Goal: Transaction & Acquisition: Purchase product/service

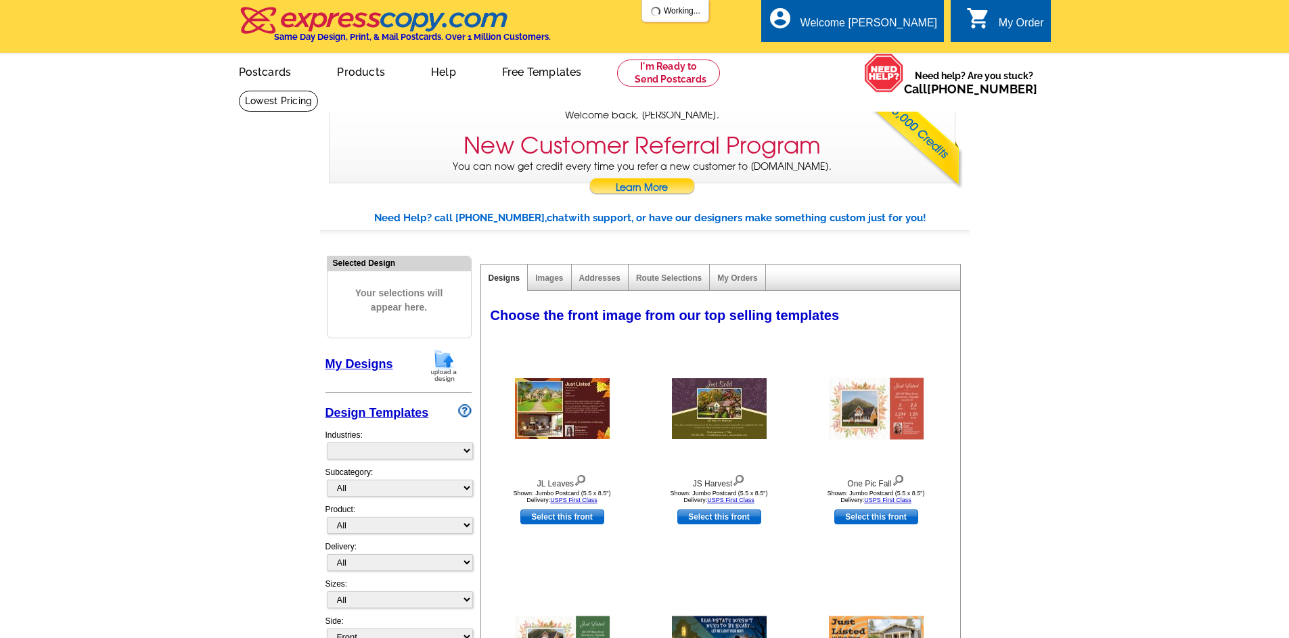
select select "785"
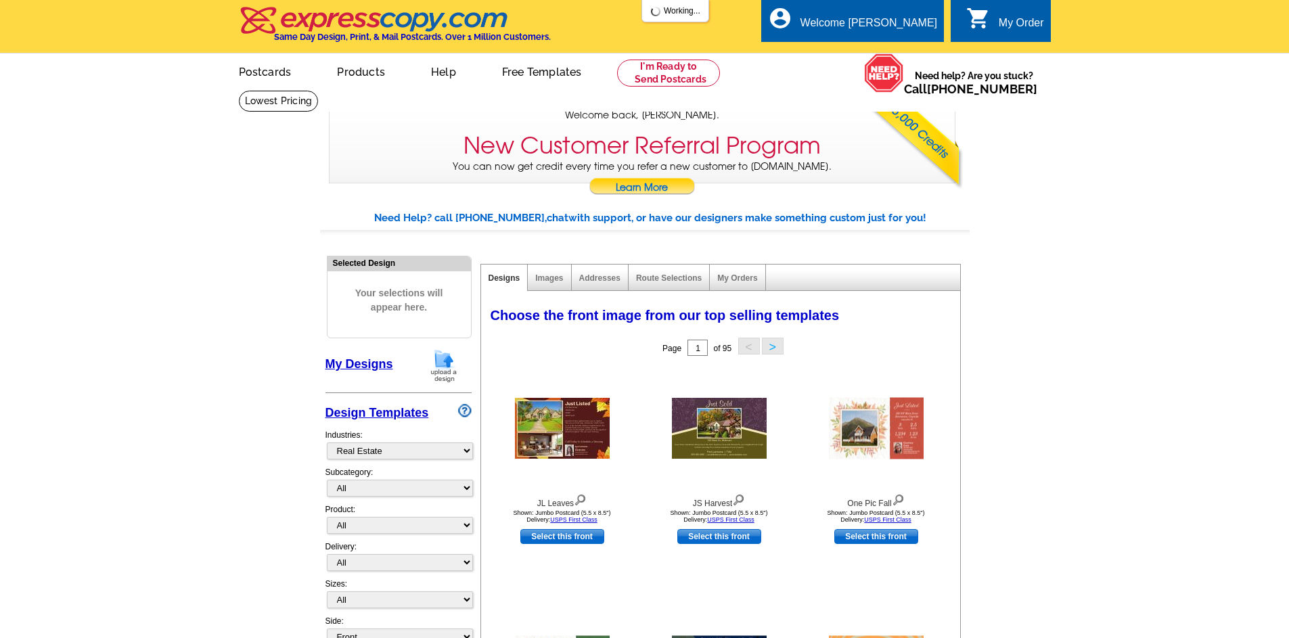
click at [348, 362] on link "My Designs" at bounding box center [359, 364] width 68 height 14
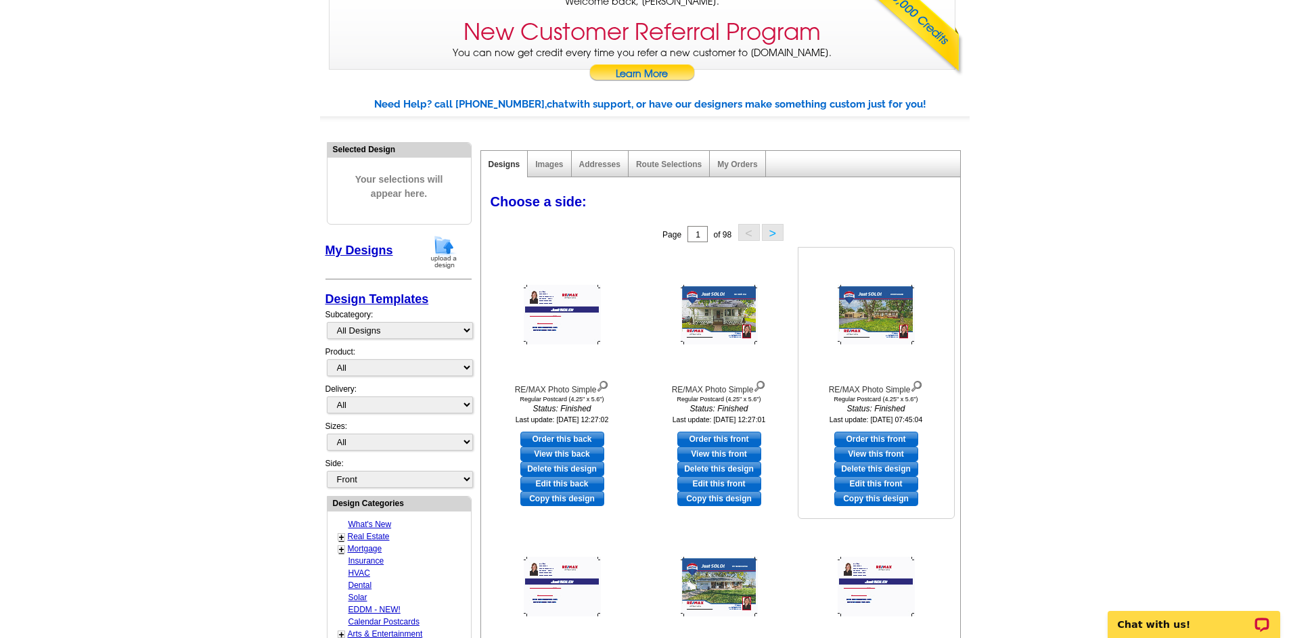
scroll to position [135, 0]
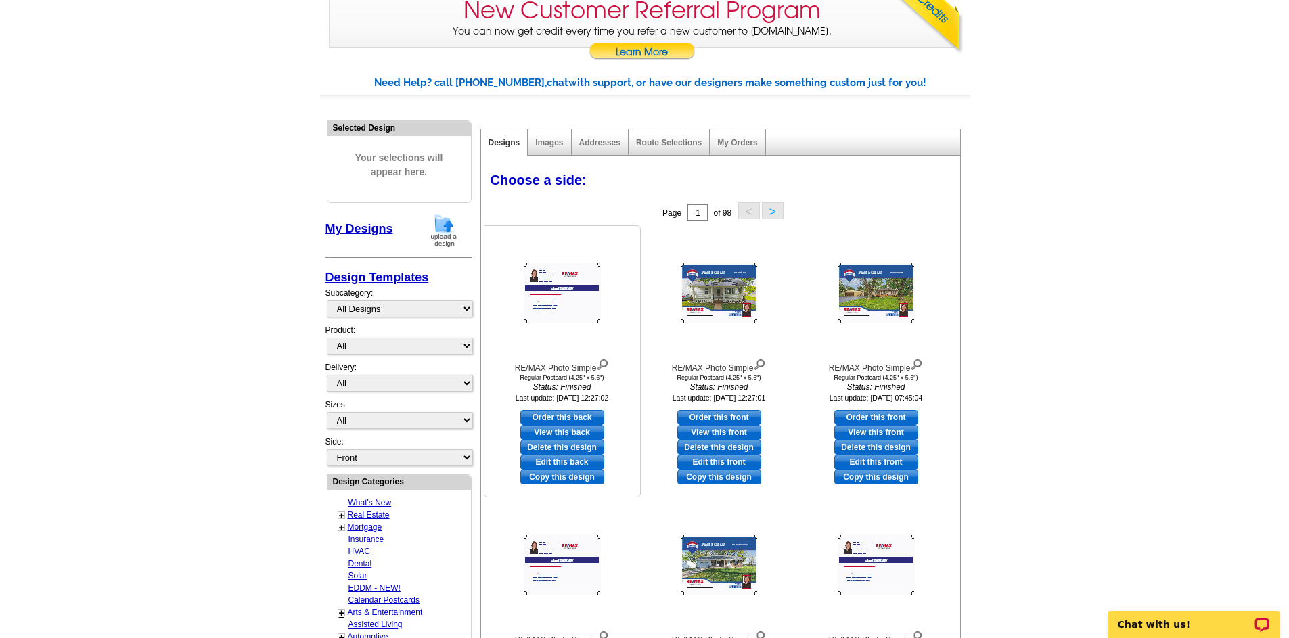
click at [581, 460] on link "Edit this back" at bounding box center [562, 462] width 84 height 15
select select "1"
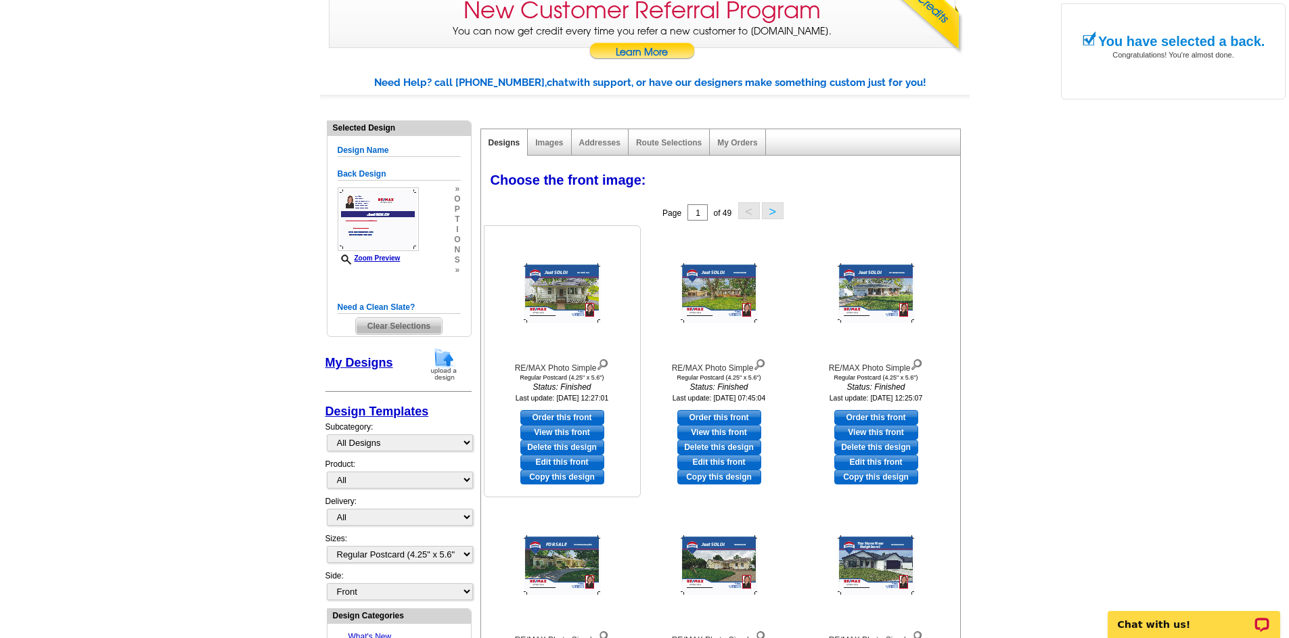
click at [574, 461] on link "Edit this front" at bounding box center [562, 462] width 84 height 15
select select "back"
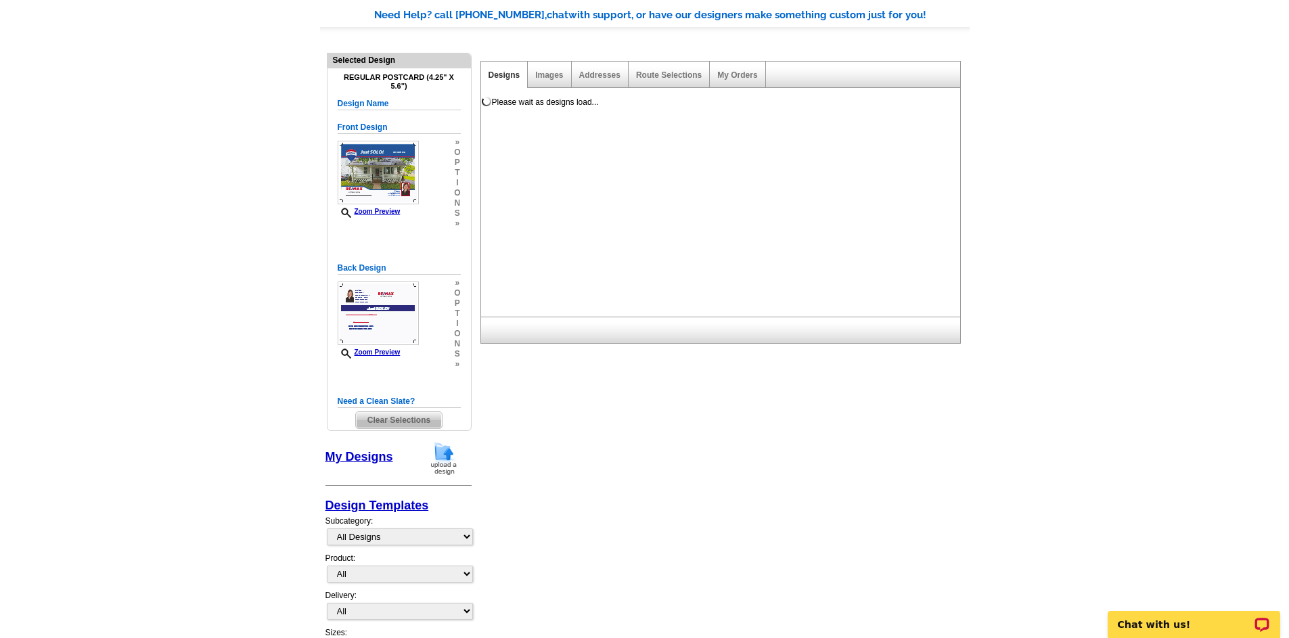
scroll to position [194, 0]
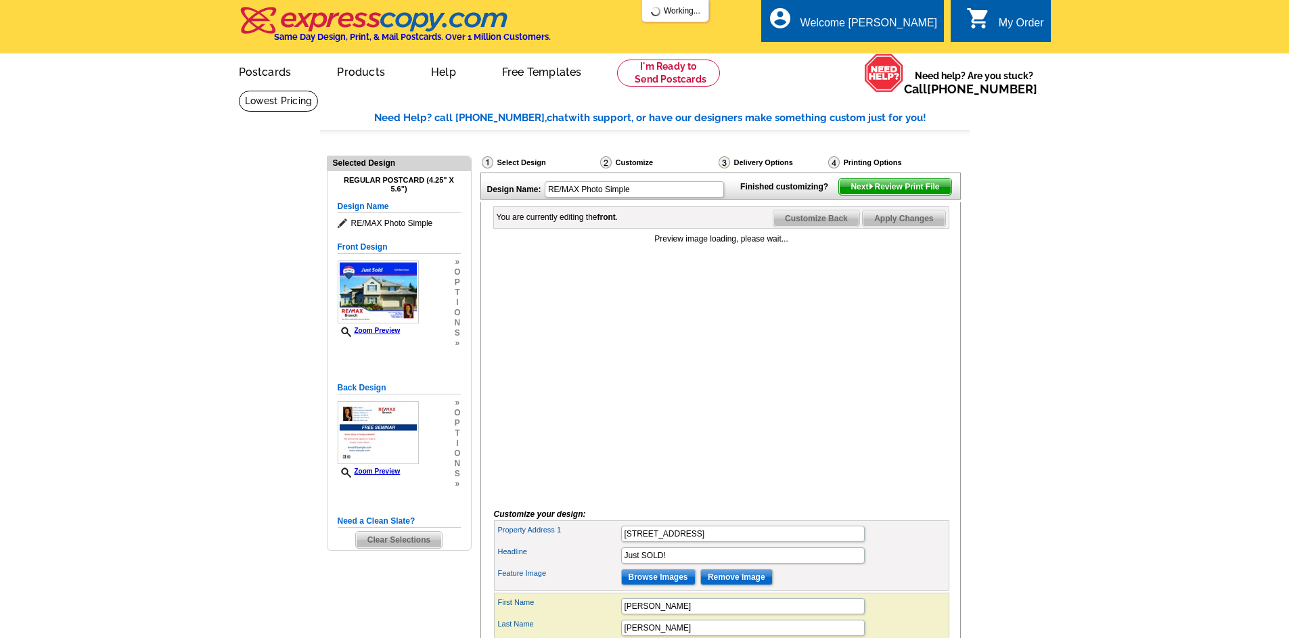
scroll to position [135, 0]
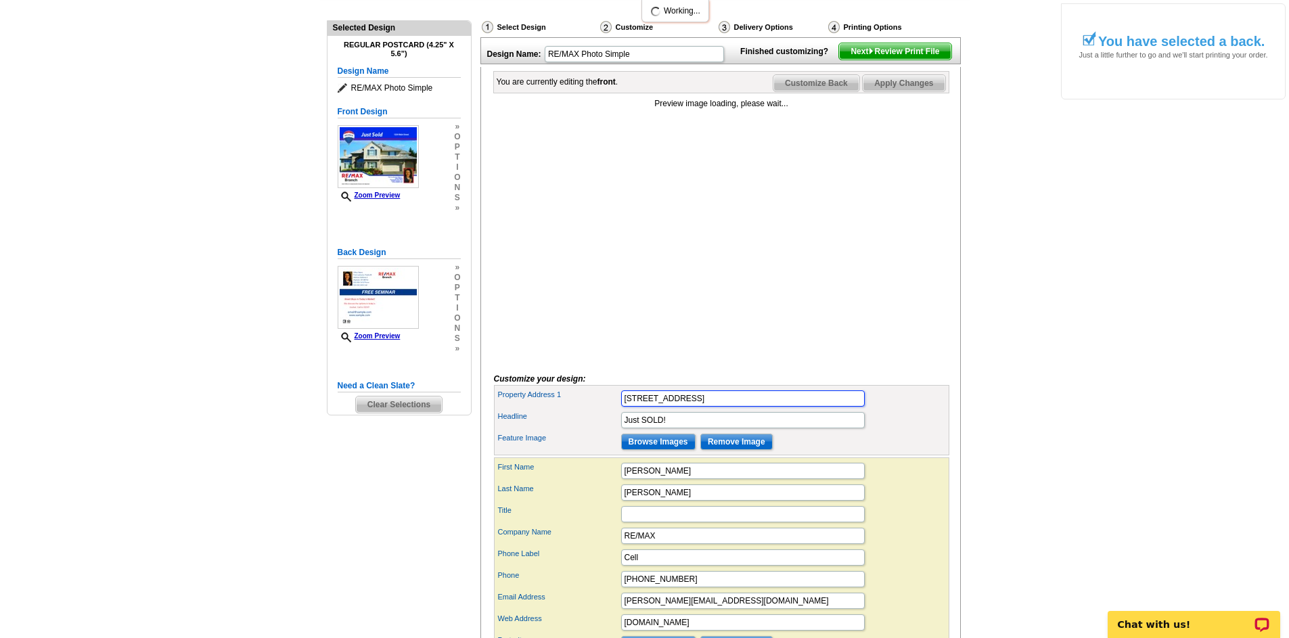
drag, startPoint x: 683, startPoint y: 417, endPoint x: 574, endPoint y: 428, distance: 108.7
click at [574, 409] on div "Property Address 1 612 S Park Ave" at bounding box center [722, 399] width 450 height 22
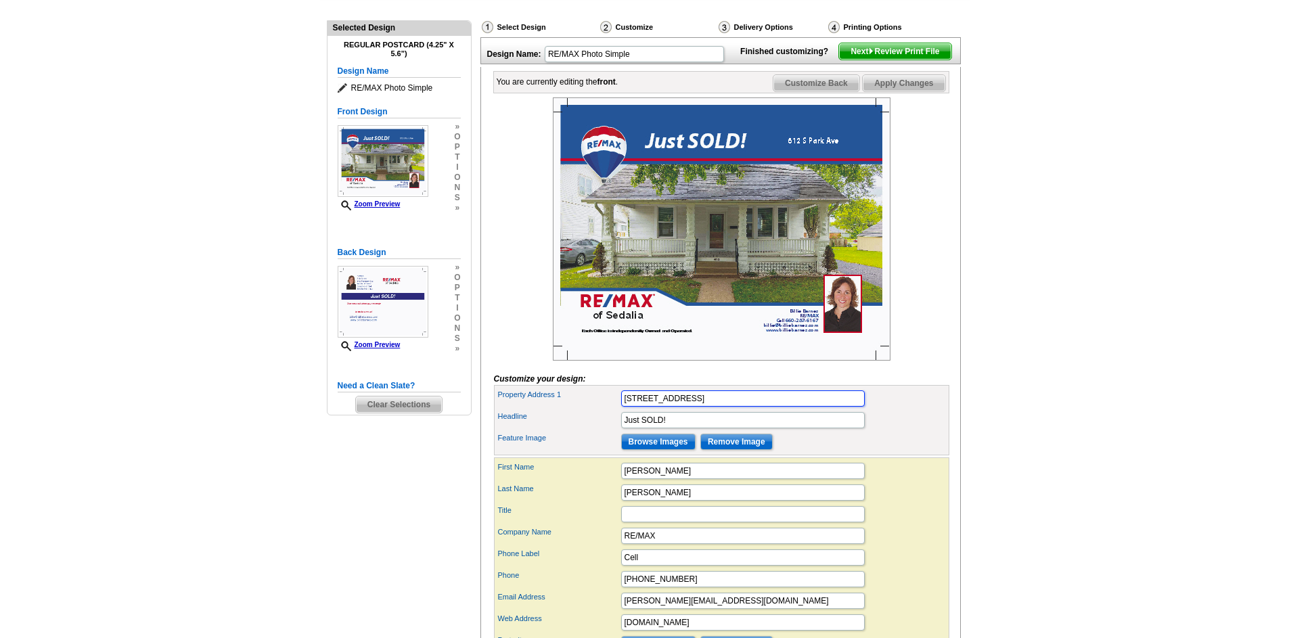
type input "1506 W Broadway Blvd."
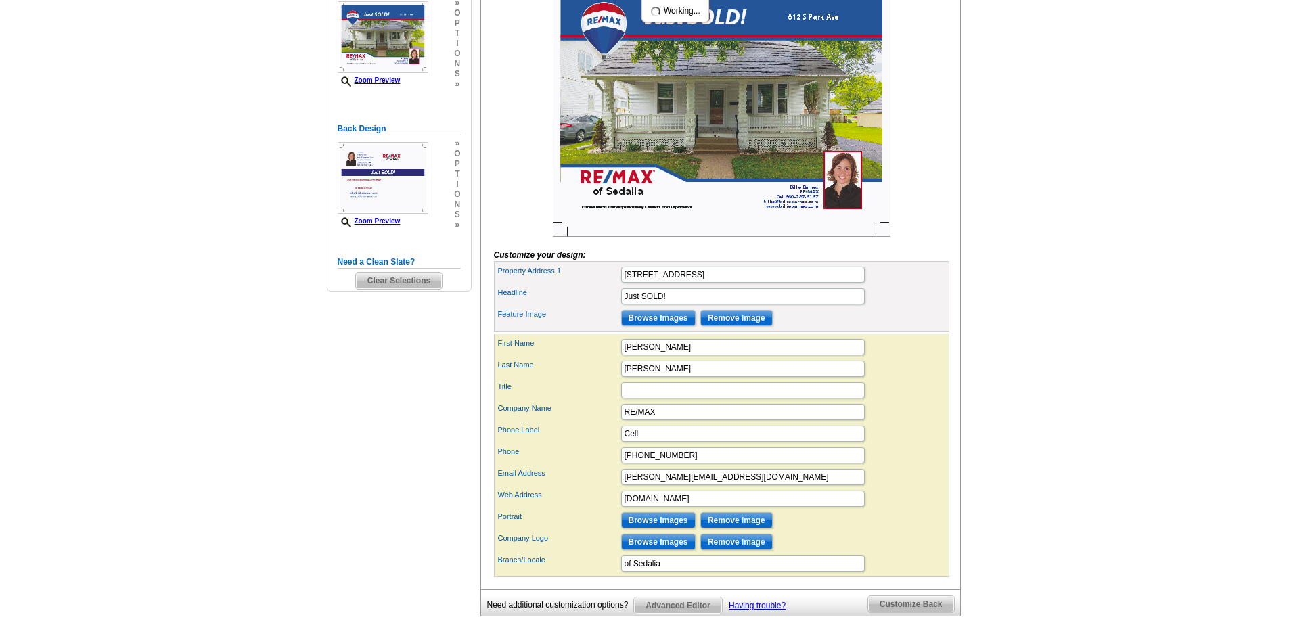
scroll to position [271, 0]
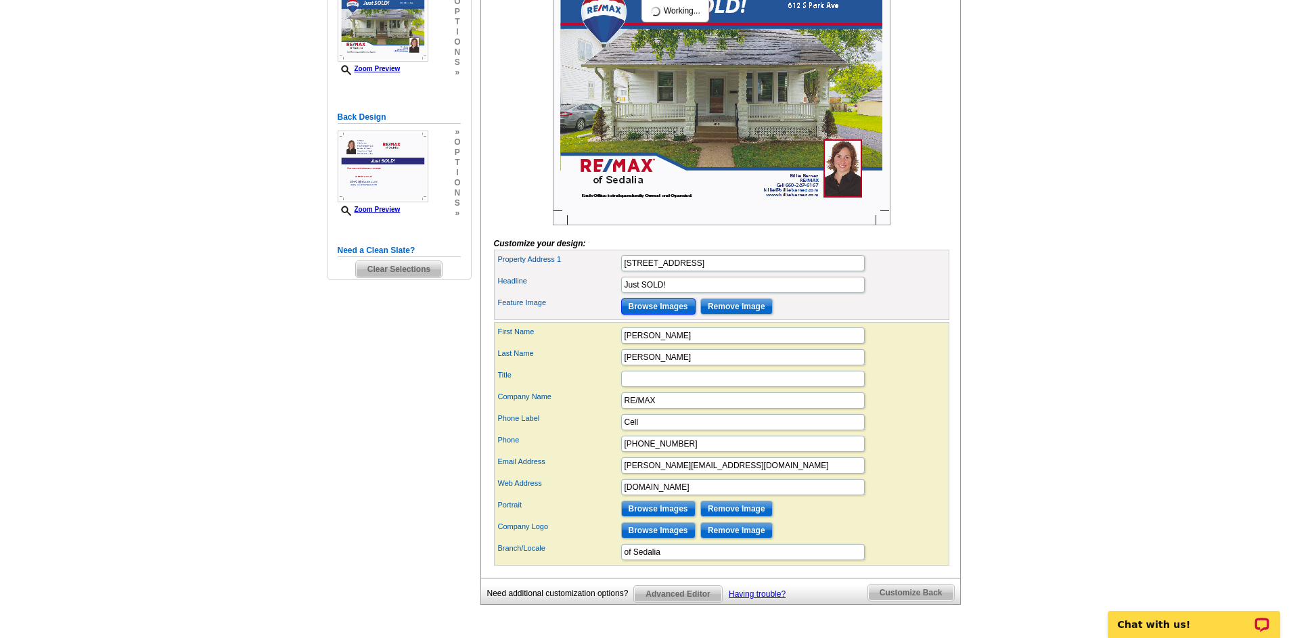
click at [652, 315] on input "Browse Images" at bounding box center [658, 306] width 74 height 16
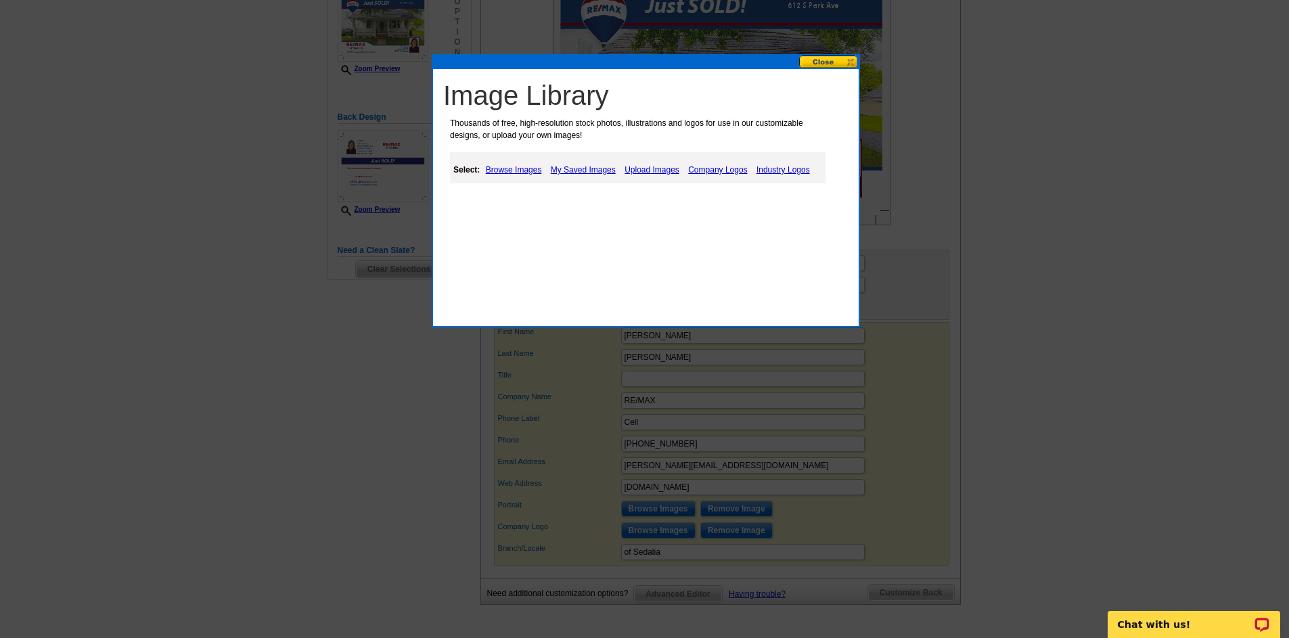
click at [651, 164] on link "Upload Images" at bounding box center [652, 170] width 62 height 16
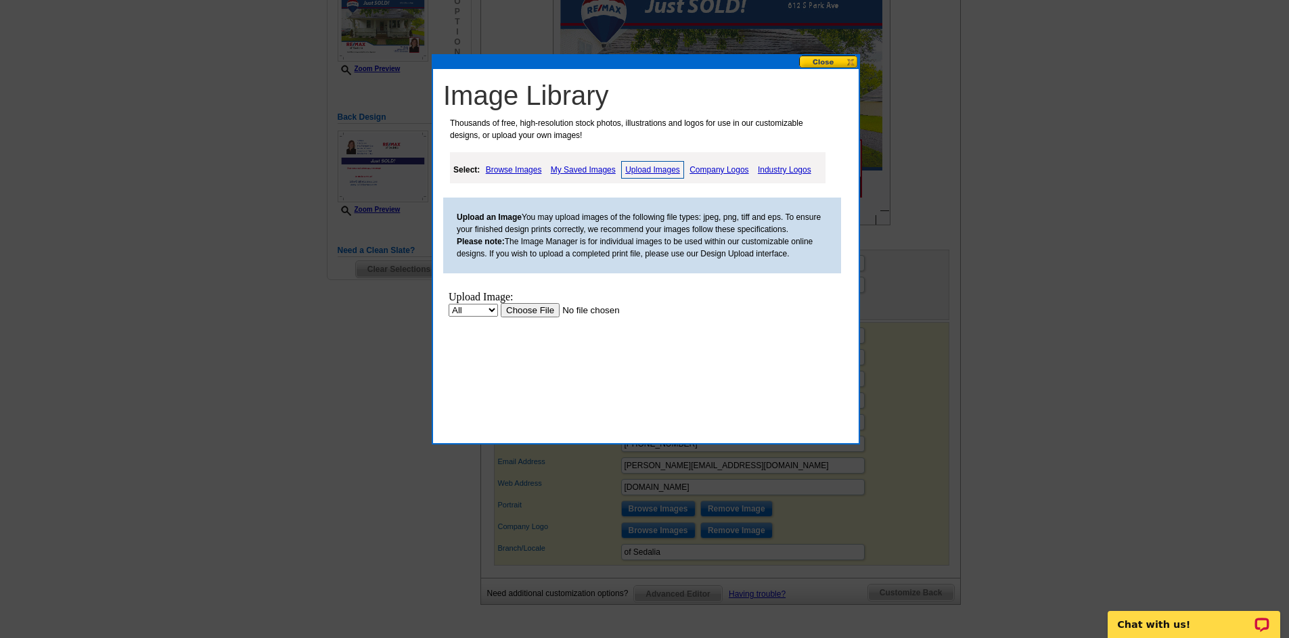
scroll to position [0, 0]
click at [546, 308] on input "file" at bounding box center [586, 310] width 171 height 14
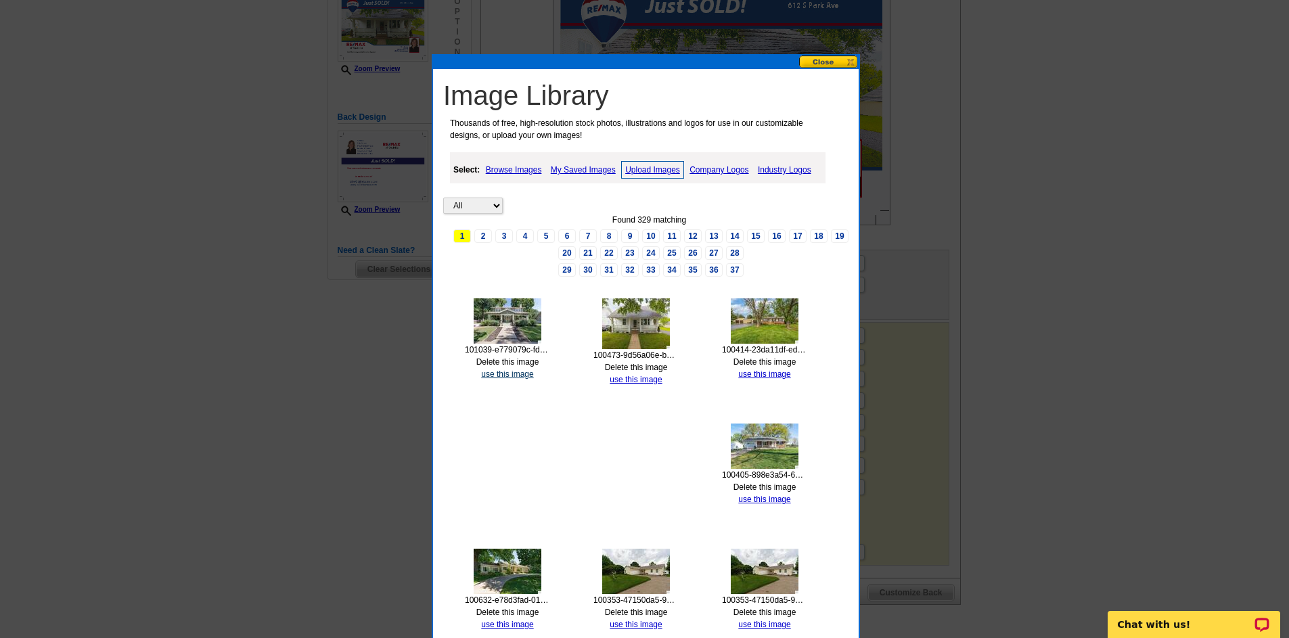
click at [531, 373] on link "use this image" at bounding box center [507, 373] width 52 height 9
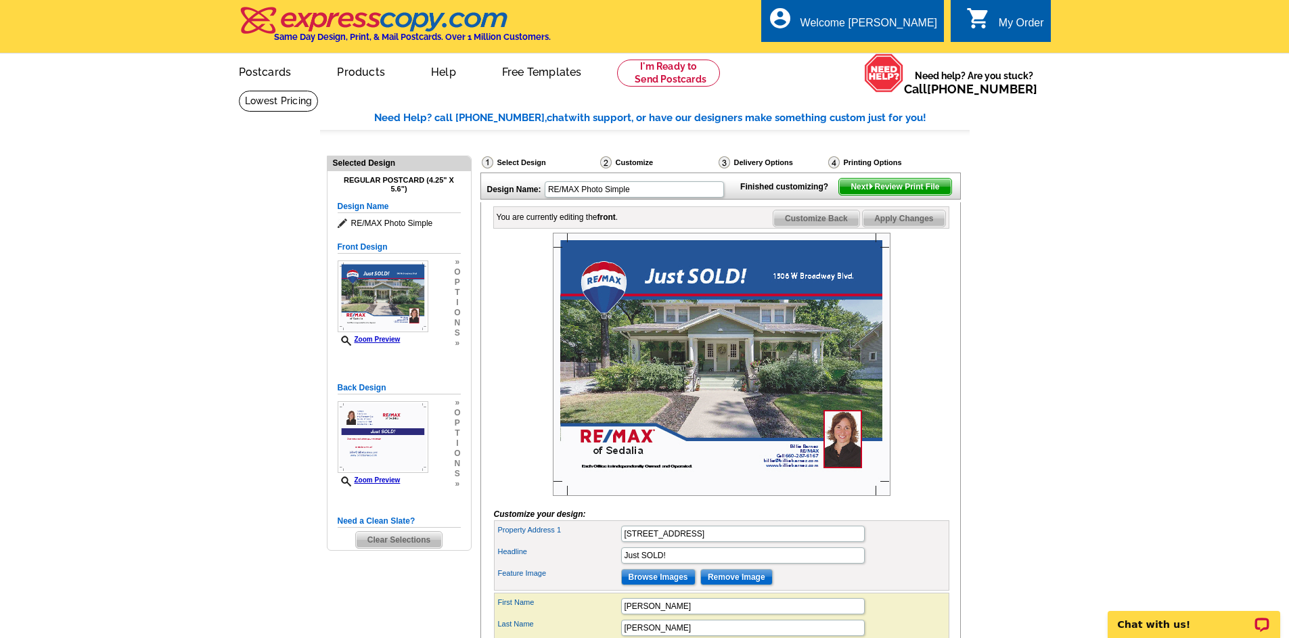
click at [909, 195] on span "Next Review Print File" at bounding box center [895, 187] width 112 height 16
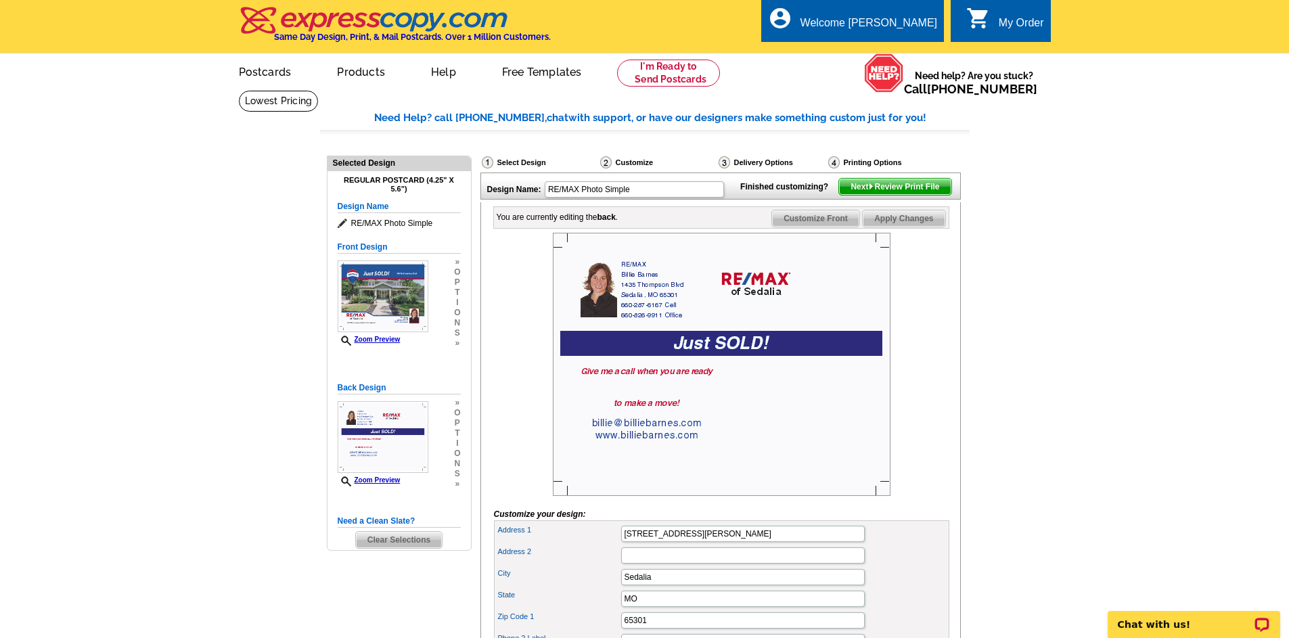
click at [916, 195] on span "Next Review Print File" at bounding box center [895, 187] width 112 height 16
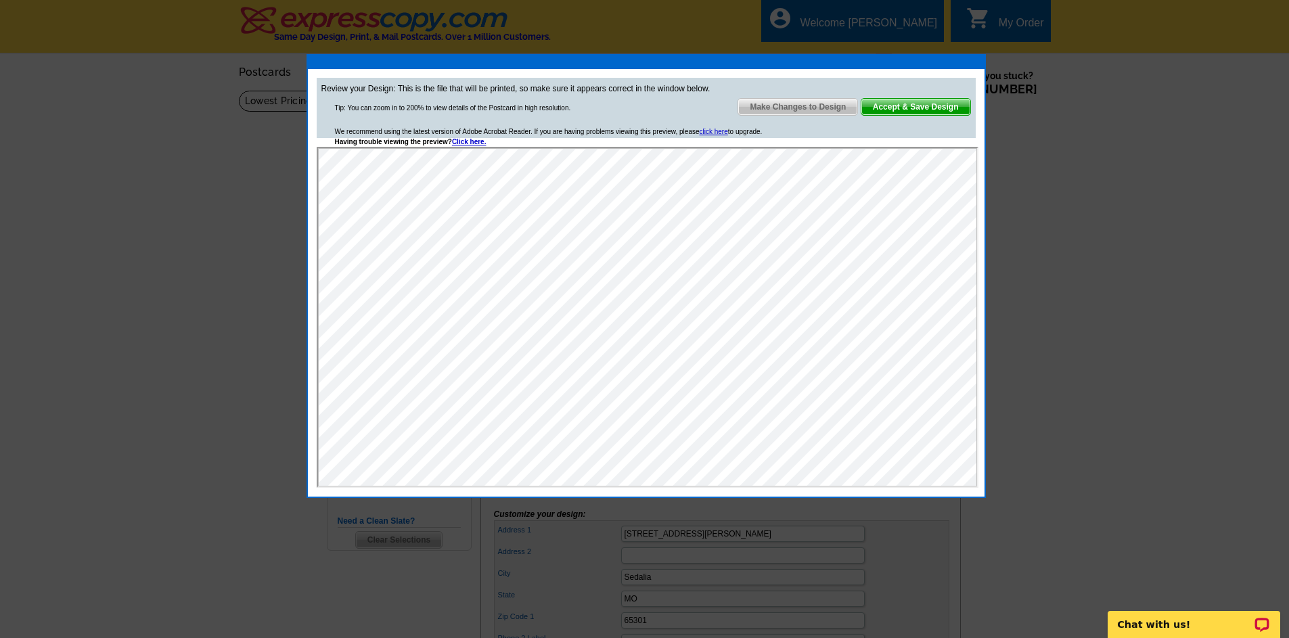
click at [927, 102] on span "Accept & Save Design" at bounding box center [915, 107] width 109 height 16
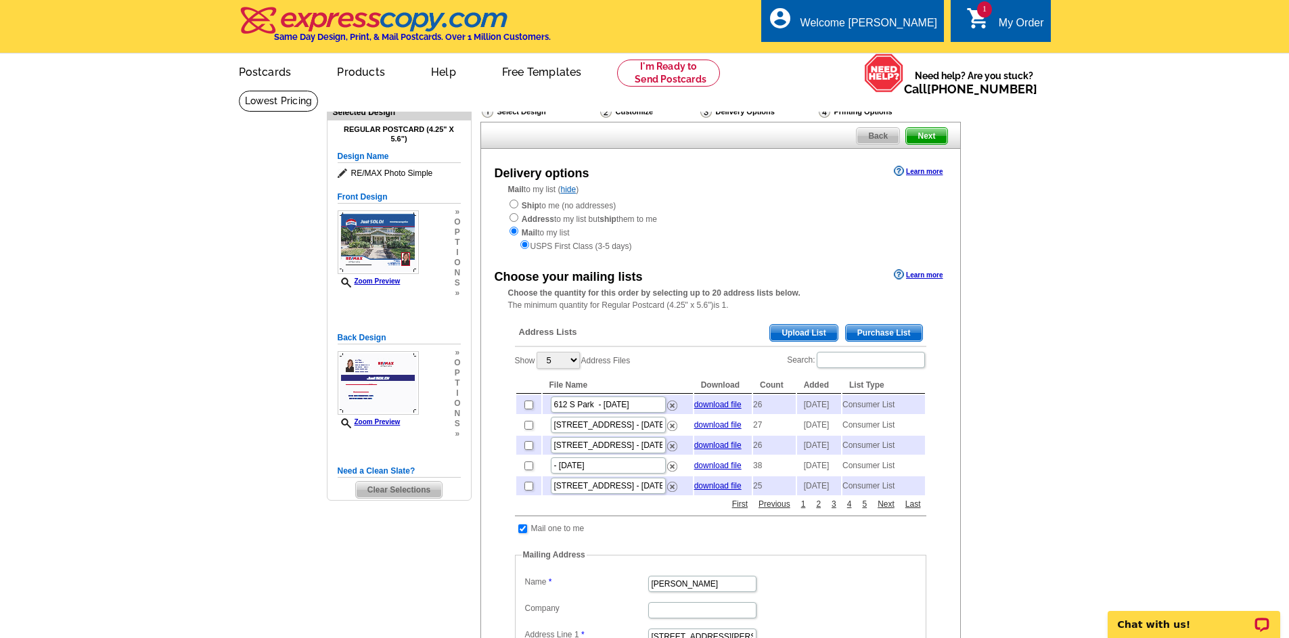
click at [901, 336] on span "Purchase List" at bounding box center [884, 333] width 76 height 16
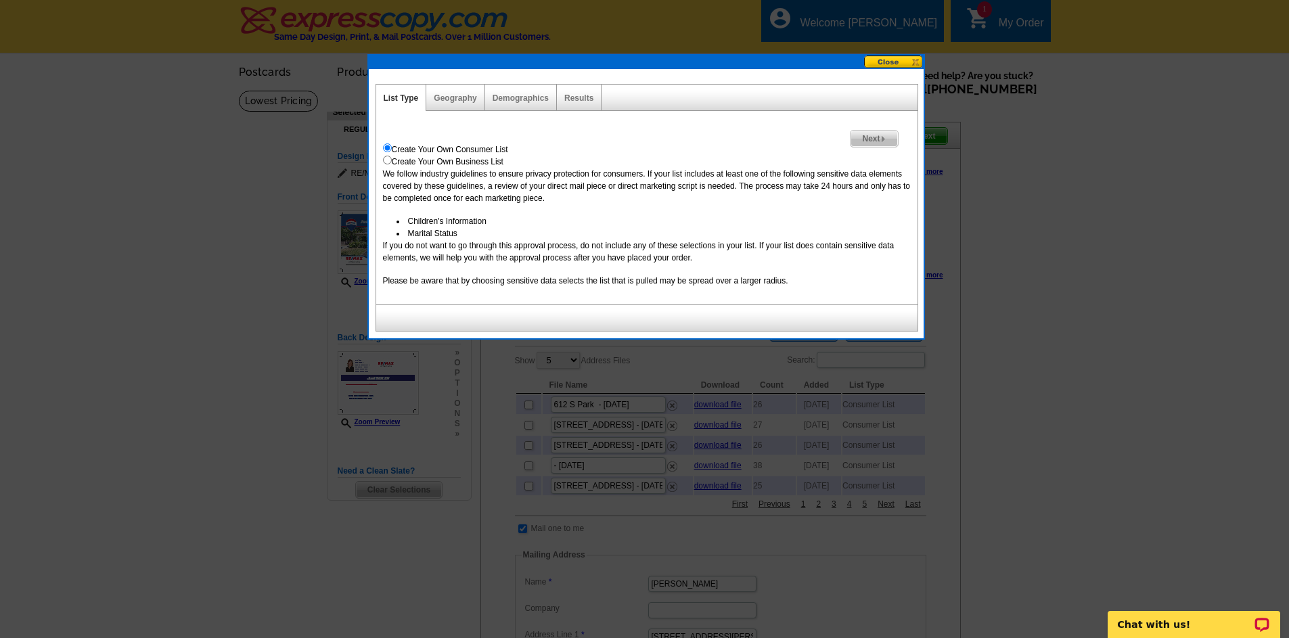
click at [878, 141] on span "Next" at bounding box center [873, 139] width 47 height 16
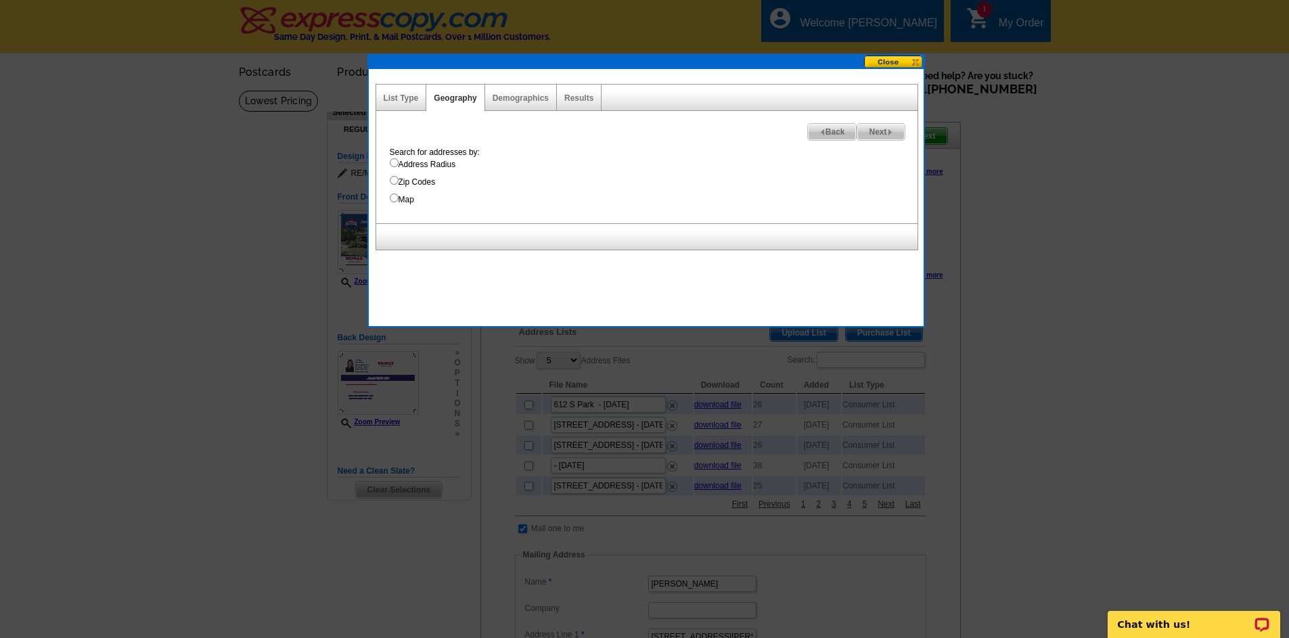
click at [398, 164] on input "Address Radius" at bounding box center [394, 162] width 9 height 9
radio input "true"
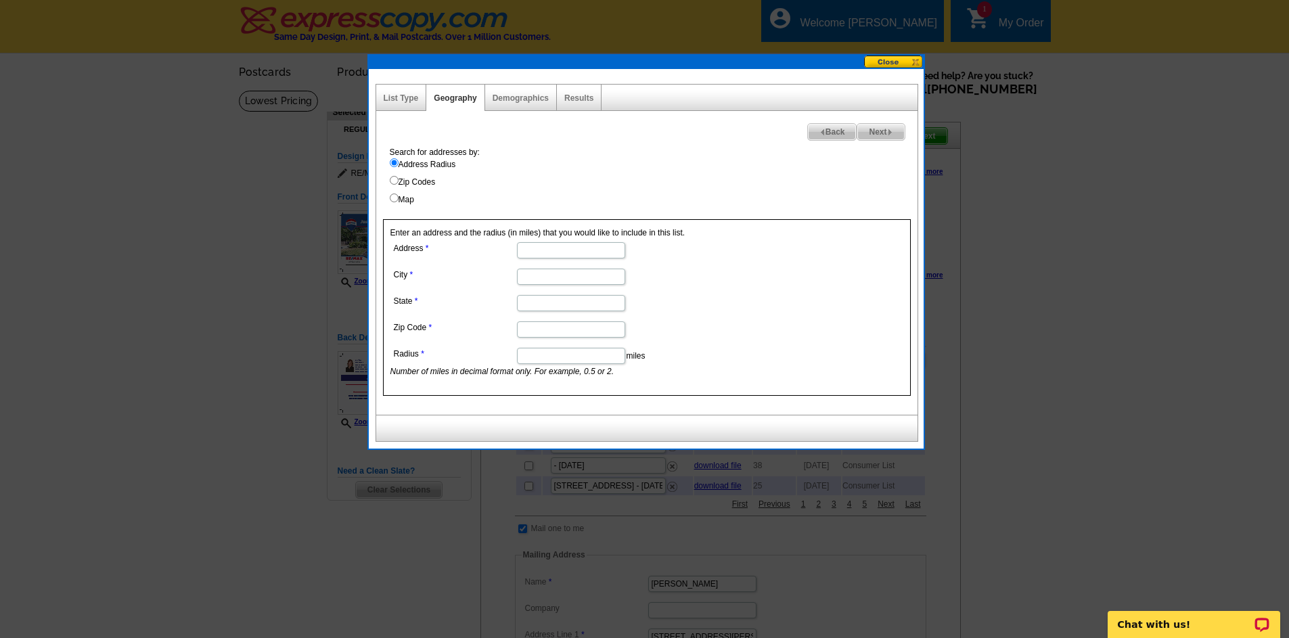
click at [536, 254] on input "Address" at bounding box center [571, 250] width 108 height 16
type input "1506 W Broadway Blvd."
click at [523, 273] on input "City" at bounding box center [571, 277] width 108 height 16
type input "Sedalia"
click at [529, 294] on dd at bounding box center [570, 302] width 360 height 21
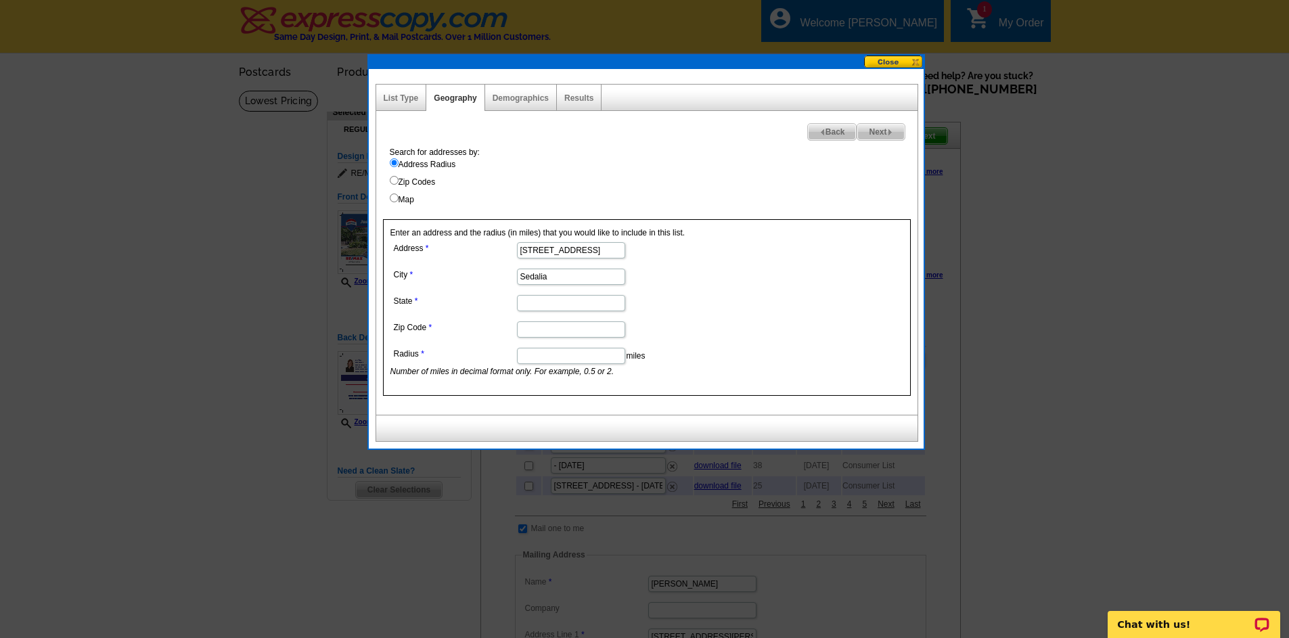
click at [525, 299] on input "State" at bounding box center [571, 303] width 108 height 16
type input "MO"
click at [540, 329] on input "Zip Code" at bounding box center [571, 329] width 108 height 16
type input "65301"
click at [530, 351] on input "Radius" at bounding box center [571, 356] width 108 height 16
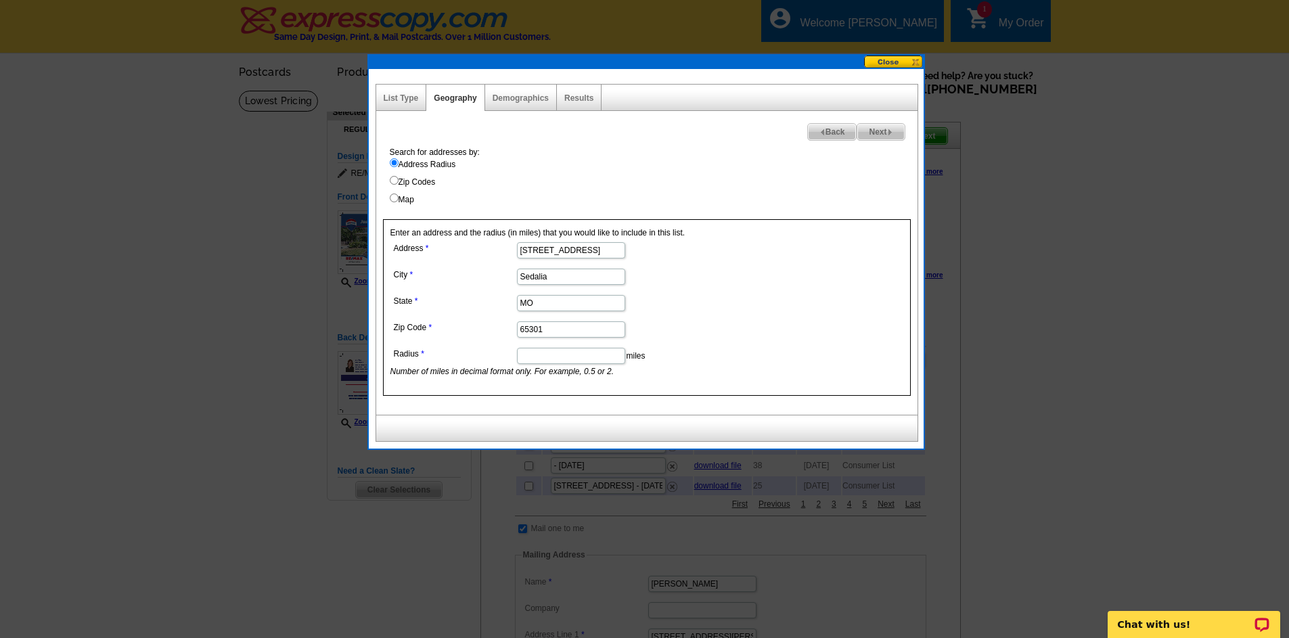
type input ".06"
click at [896, 127] on span "Next" at bounding box center [880, 132] width 47 height 16
select select
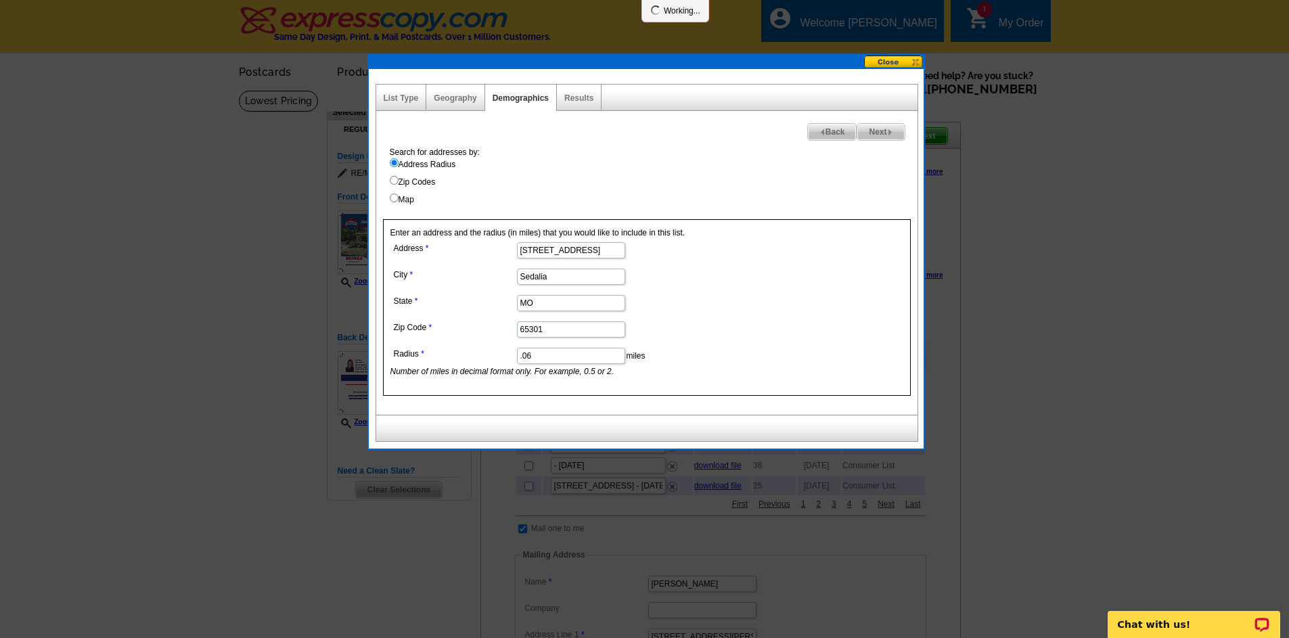
select select
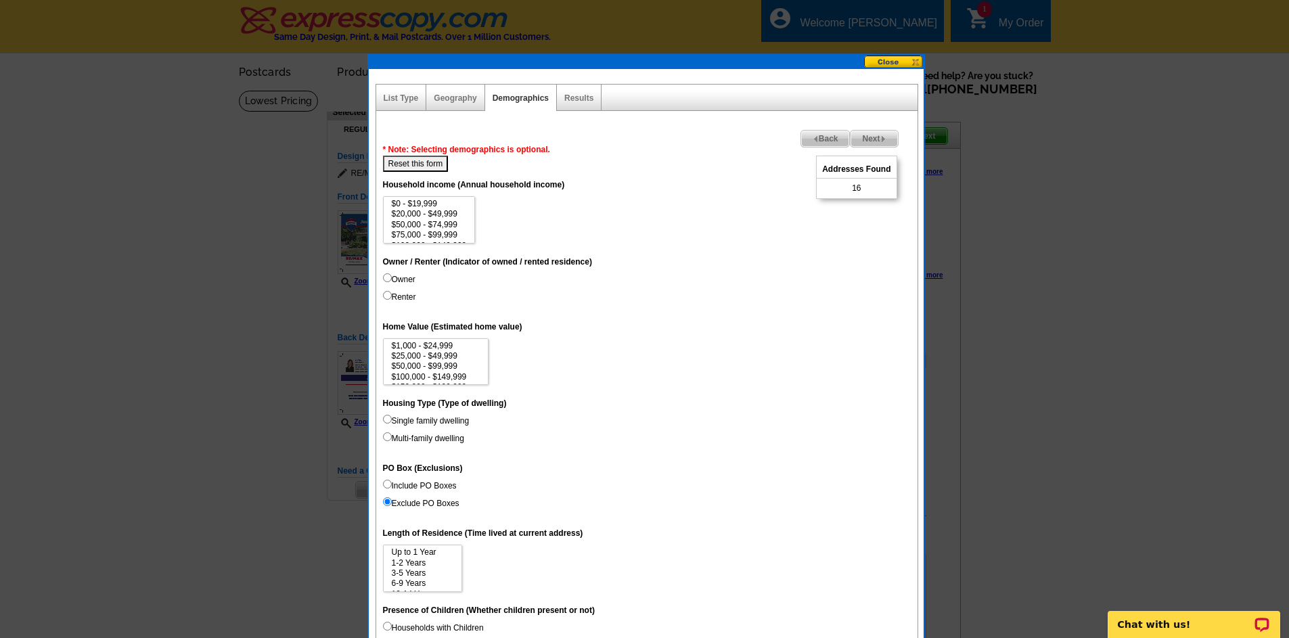
click at [818, 140] on span "Back" at bounding box center [825, 139] width 49 height 16
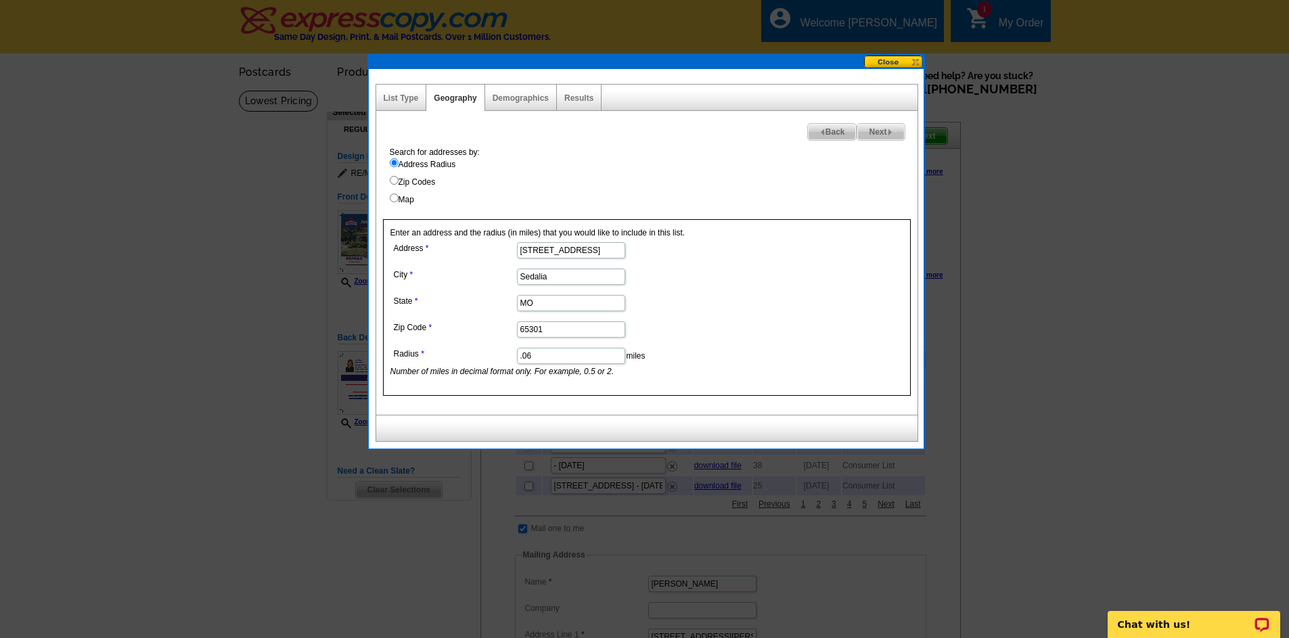
click at [591, 350] on input ".06" at bounding box center [571, 356] width 108 height 16
type input ".08"
click at [877, 127] on span "Next" at bounding box center [880, 132] width 47 height 16
select select
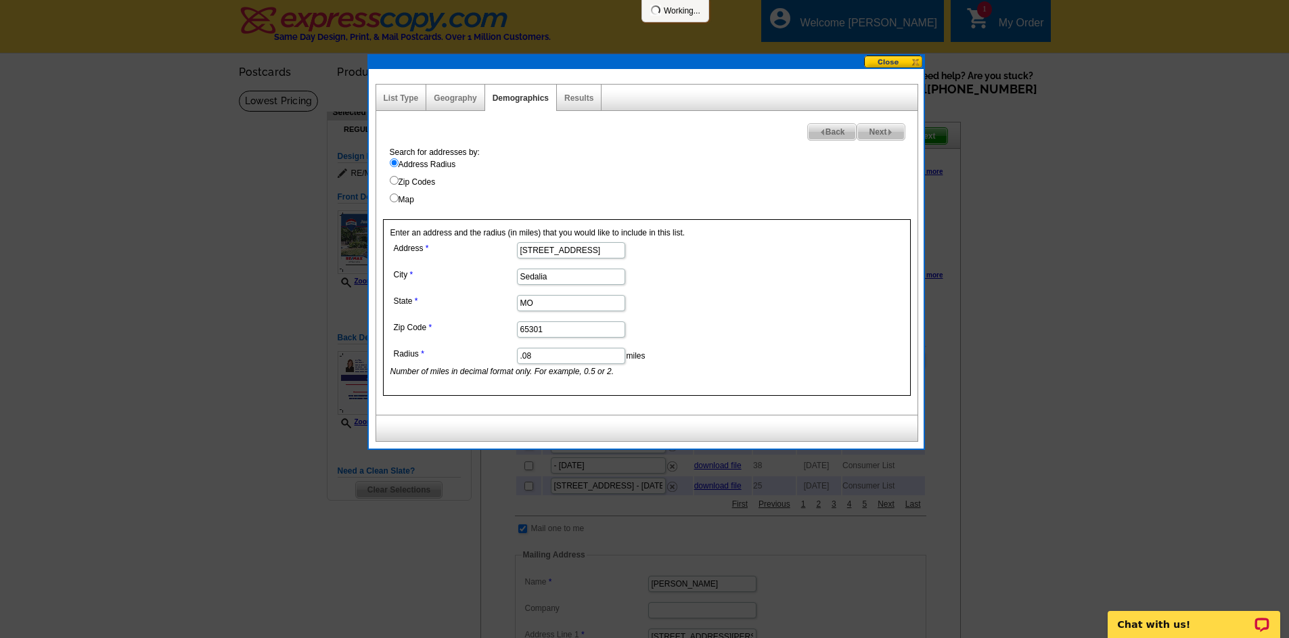
select select
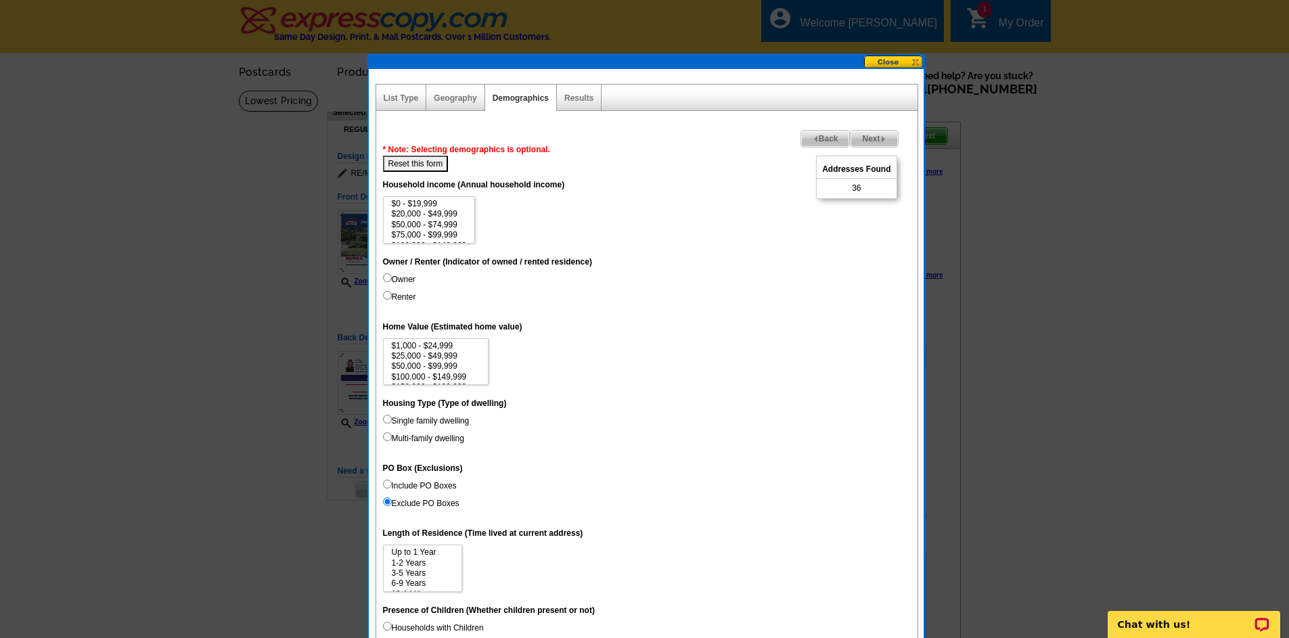
click at [814, 137] on span "Back" at bounding box center [825, 139] width 49 height 16
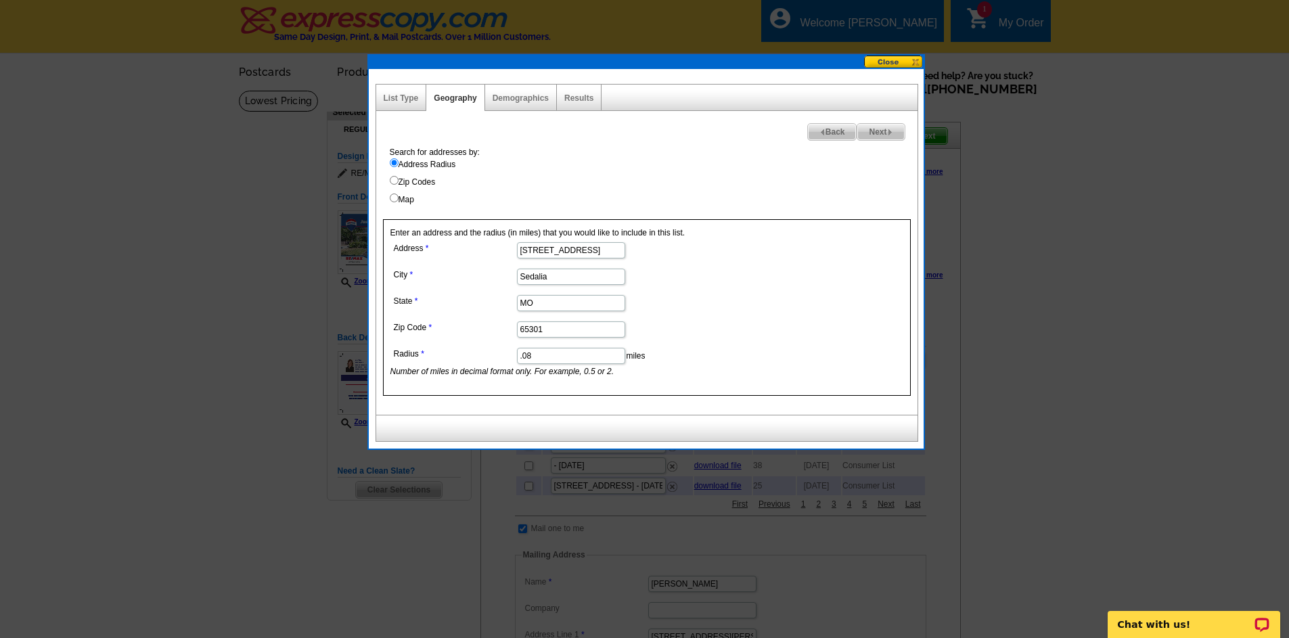
click at [551, 358] on input ".08" at bounding box center [571, 356] width 108 height 16
type input ".07"
click at [884, 129] on span "Next" at bounding box center [880, 132] width 47 height 16
select select
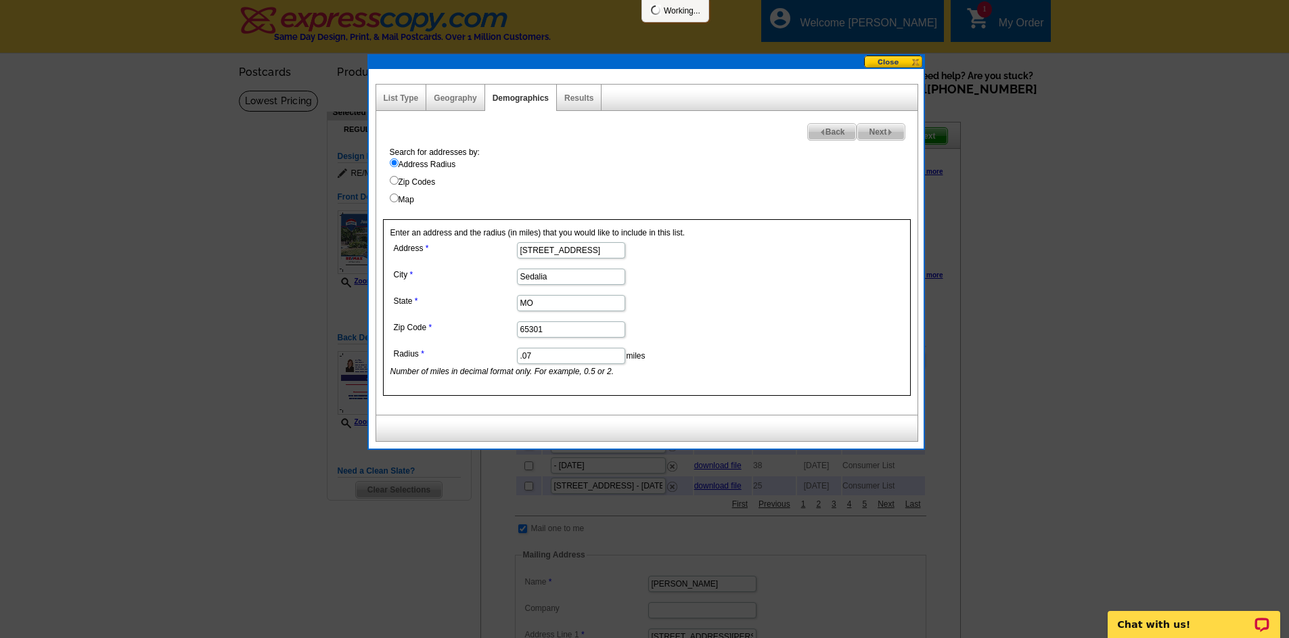
select select
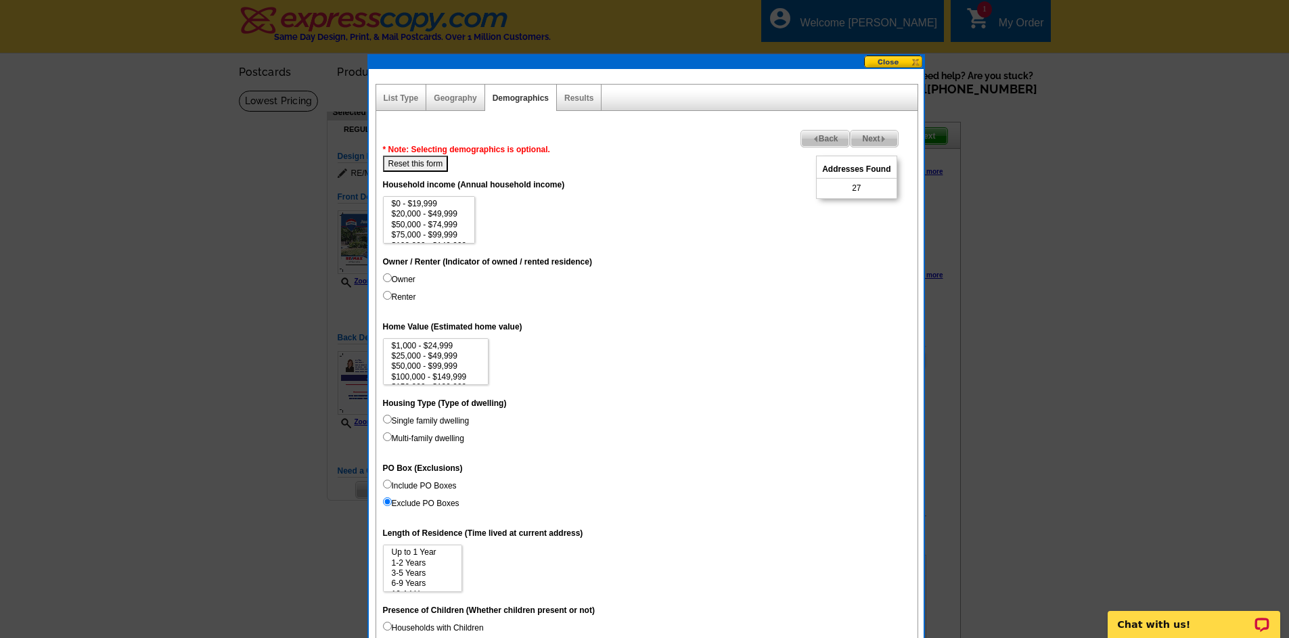
click at [827, 141] on span "Back" at bounding box center [825, 139] width 49 height 16
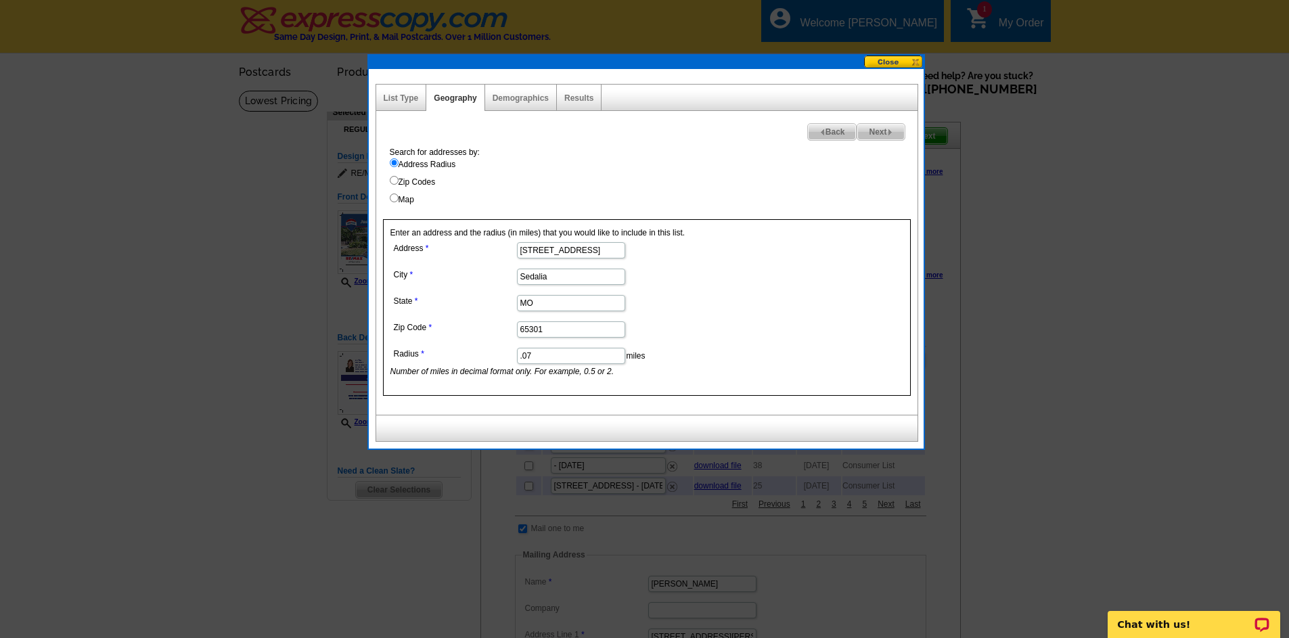
click at [550, 352] on input ".07" at bounding box center [571, 356] width 108 height 16
type input ".065"
click at [881, 124] on span "Next" at bounding box center [880, 132] width 47 height 16
select select
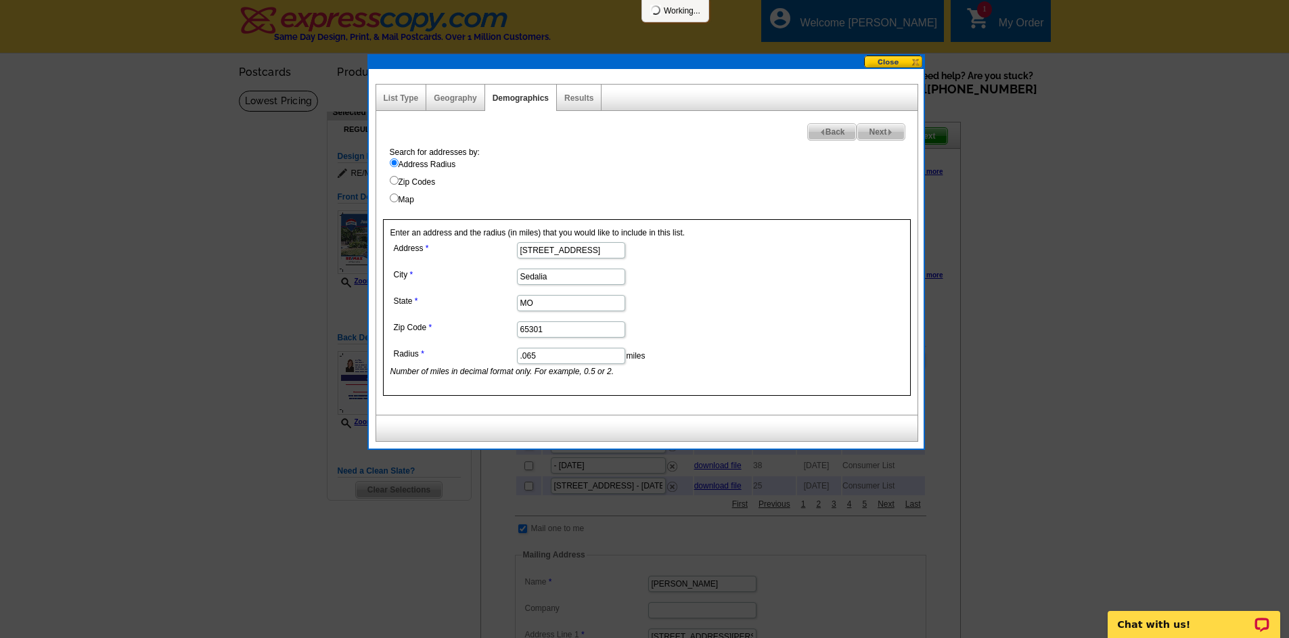
select select
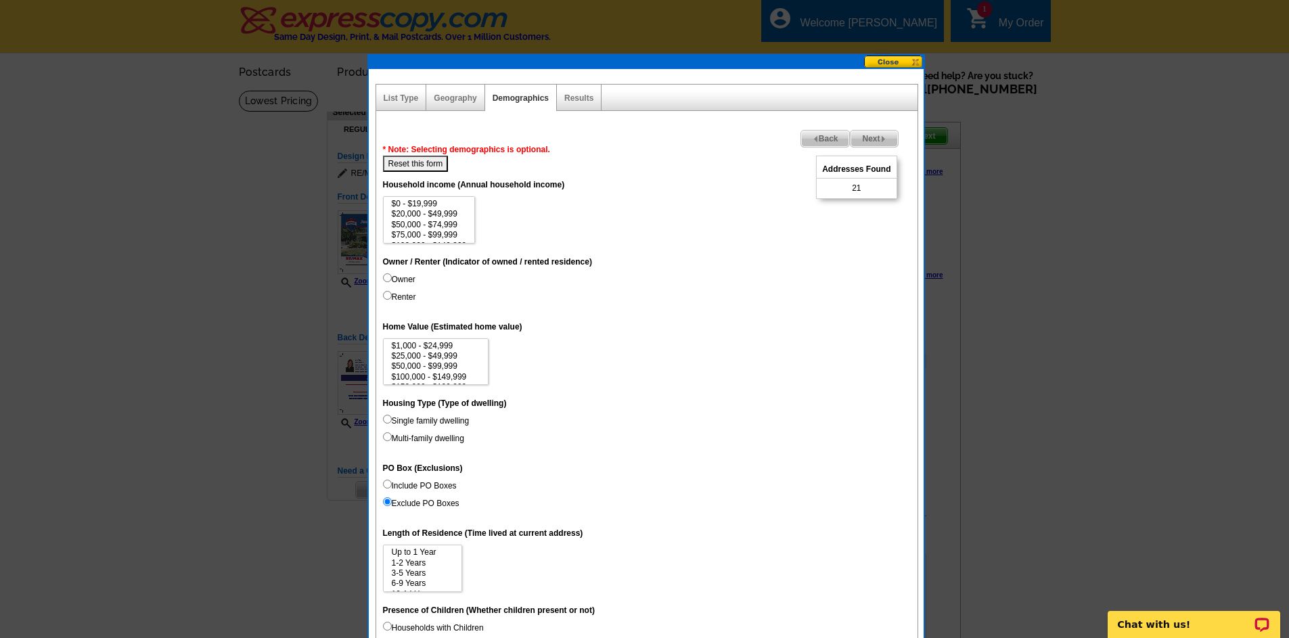
click at [830, 140] on span "Back" at bounding box center [825, 139] width 49 height 16
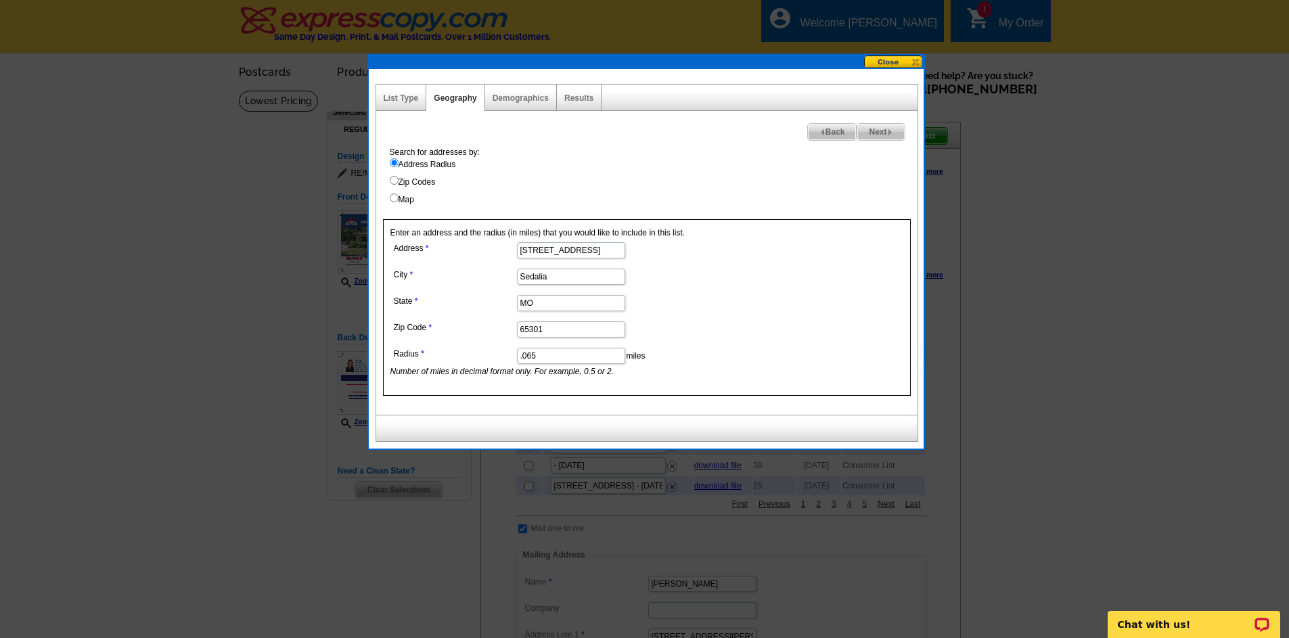
click at [557, 362] on input ".065" at bounding box center [571, 356] width 108 height 16
type input ".0655"
click at [865, 135] on span "Next" at bounding box center [880, 132] width 47 height 16
select select
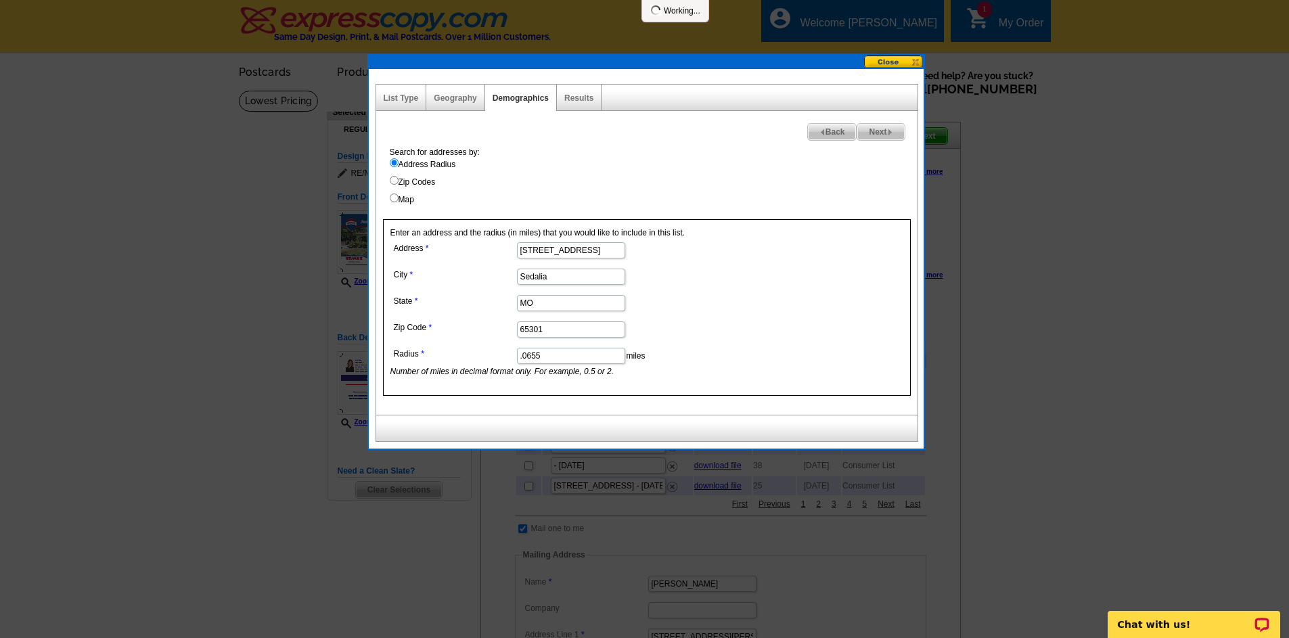
select select
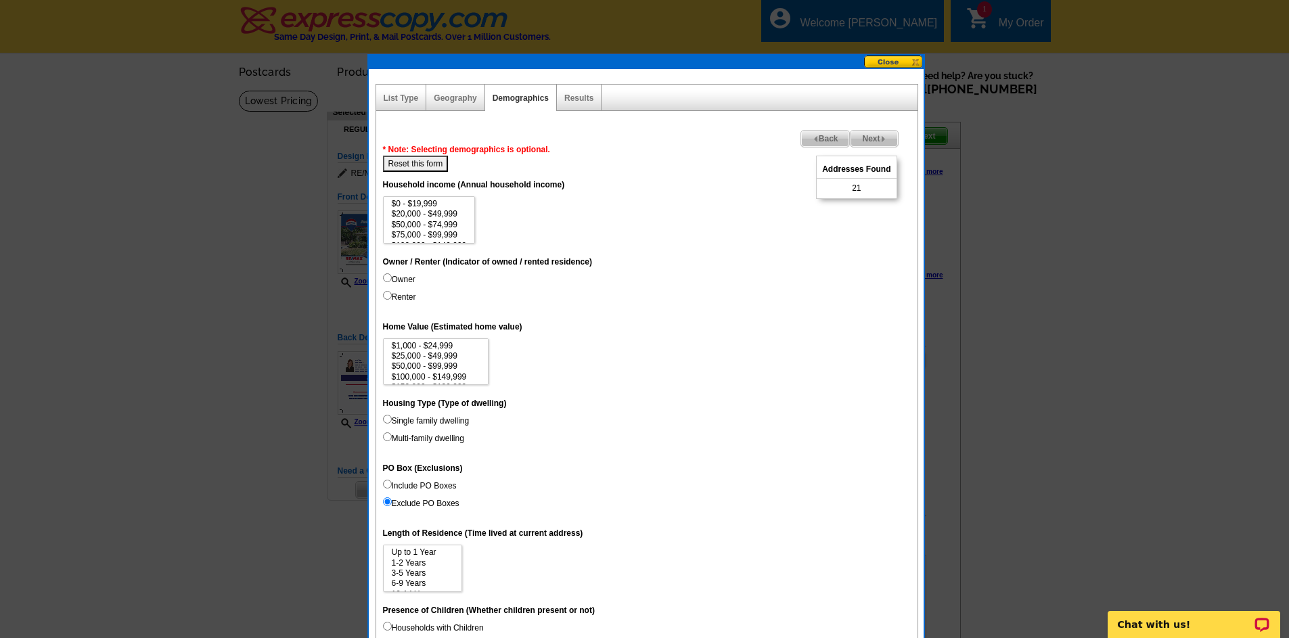
click at [824, 131] on span "Back" at bounding box center [825, 139] width 49 height 16
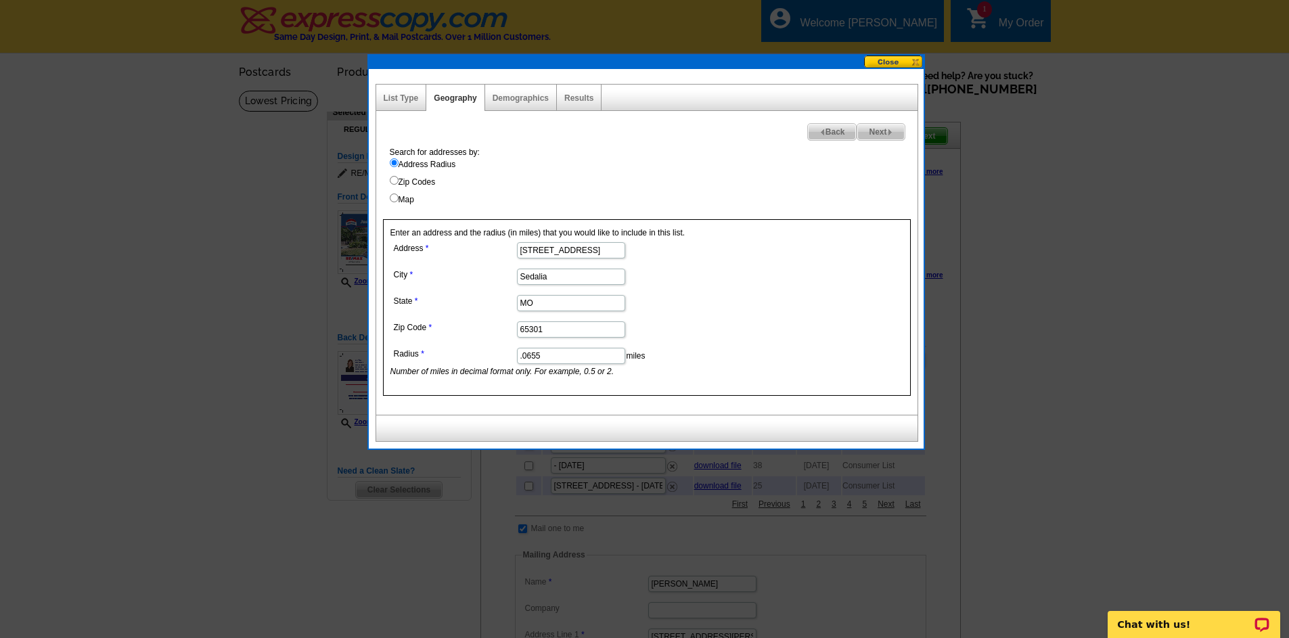
click at [563, 355] on input ".0655" at bounding box center [571, 356] width 108 height 16
type input ".0658"
click at [860, 136] on span "Next" at bounding box center [880, 132] width 47 height 16
select select
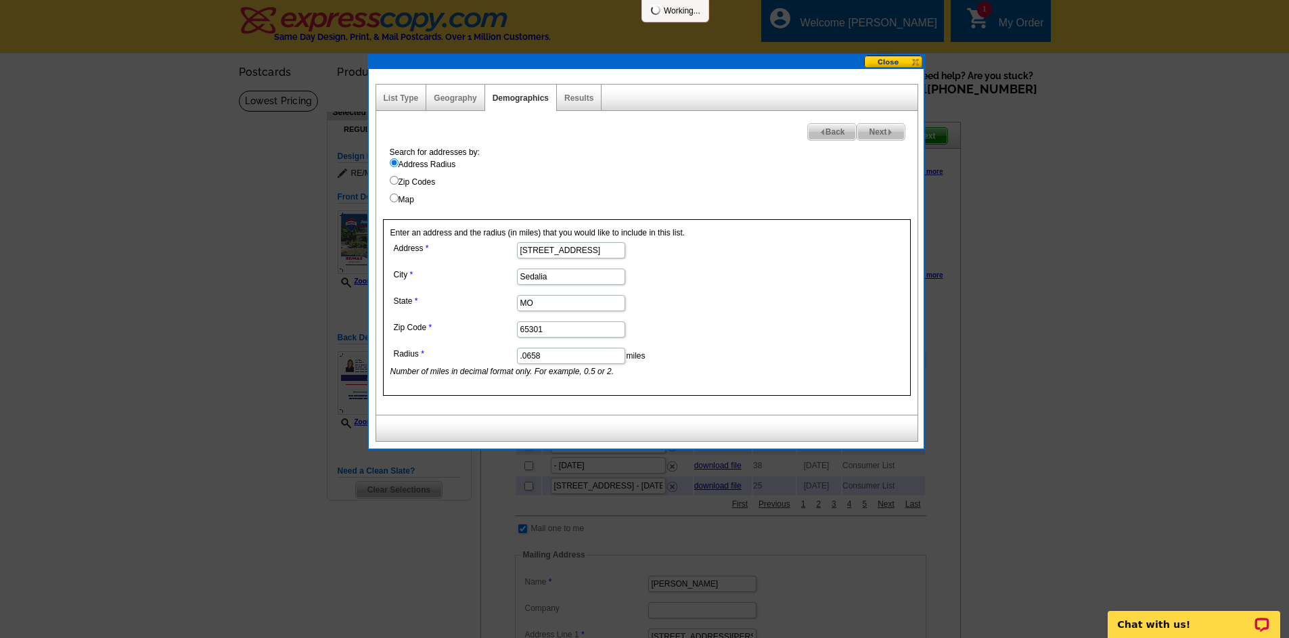
select select
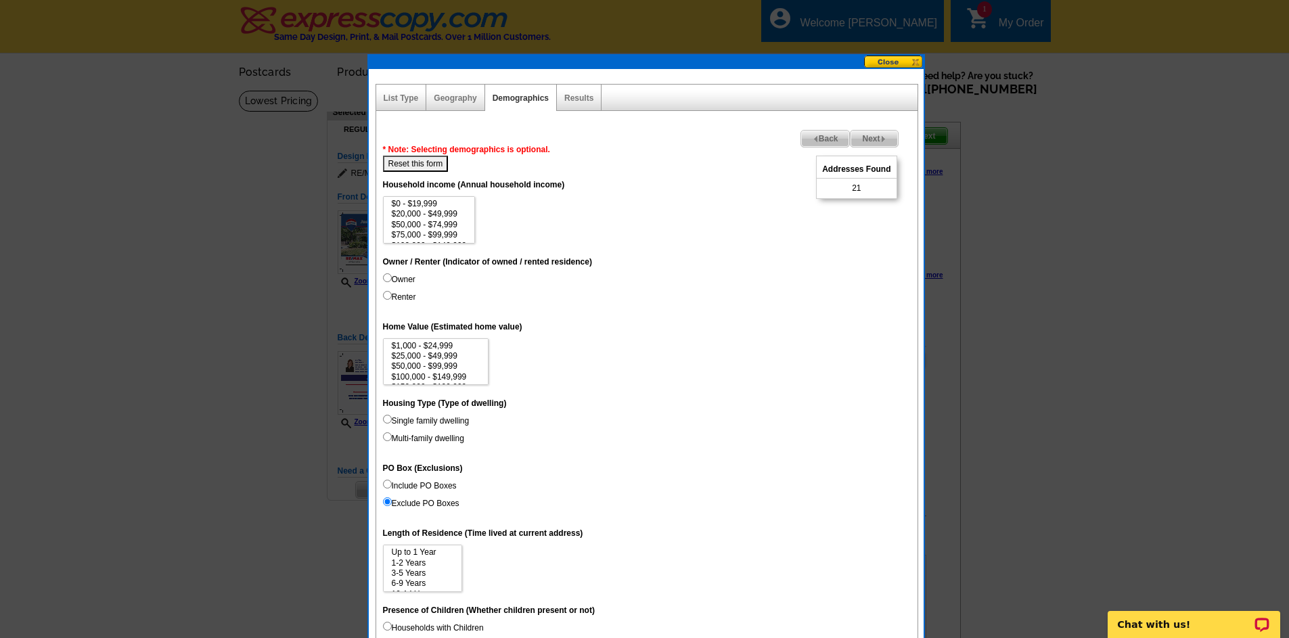
click at [830, 143] on span "Back" at bounding box center [825, 139] width 49 height 16
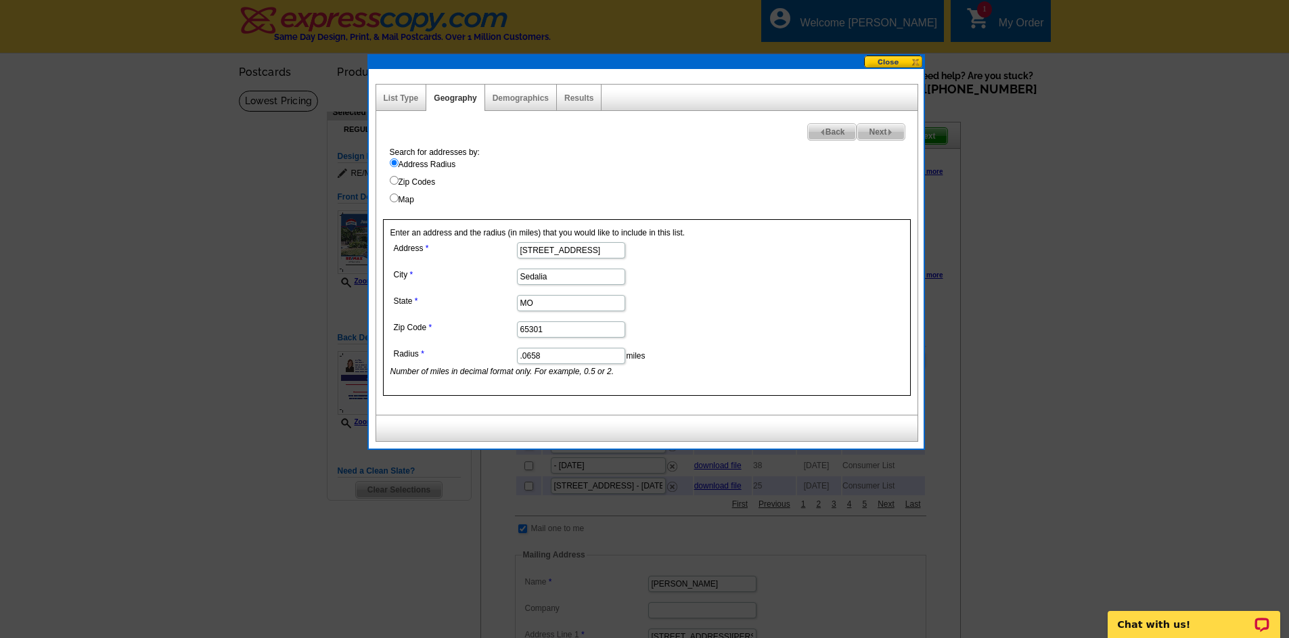
click at [578, 368] on icon "Number of miles in decimal format only. For example, 0.5 or 2." at bounding box center [502, 371] width 224 height 9
click at [578, 361] on input ".0658" at bounding box center [571, 356] width 108 height 16
type input ".066"
click at [875, 129] on span "Next" at bounding box center [880, 132] width 47 height 16
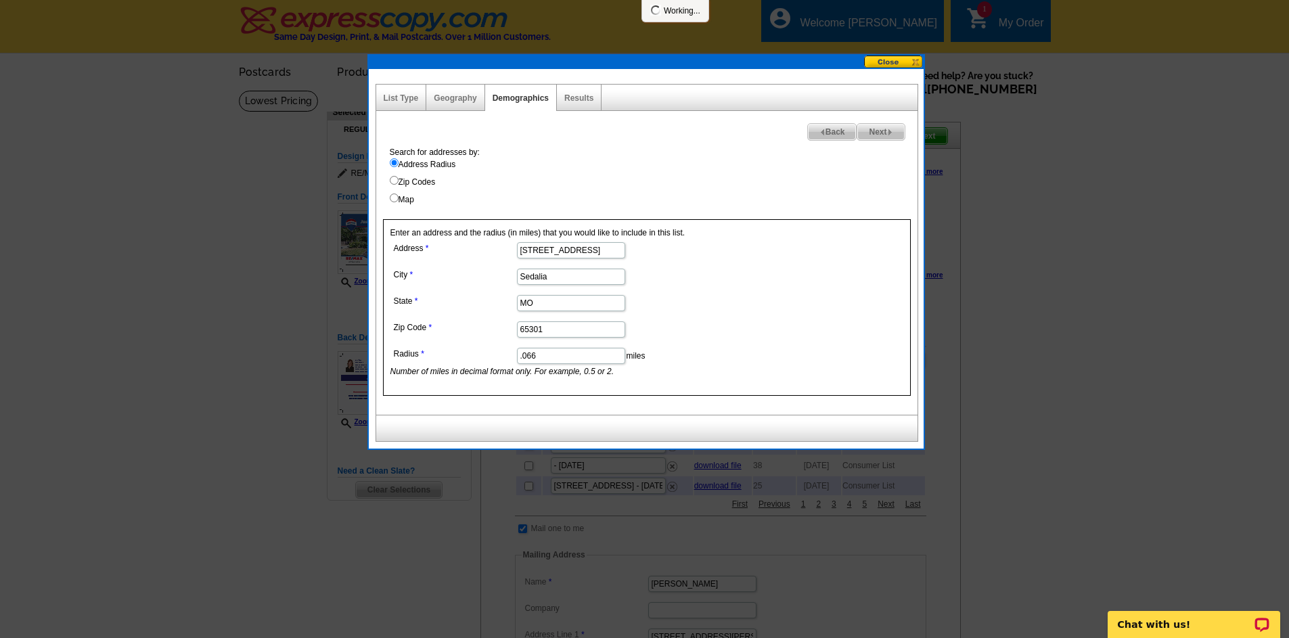
select select
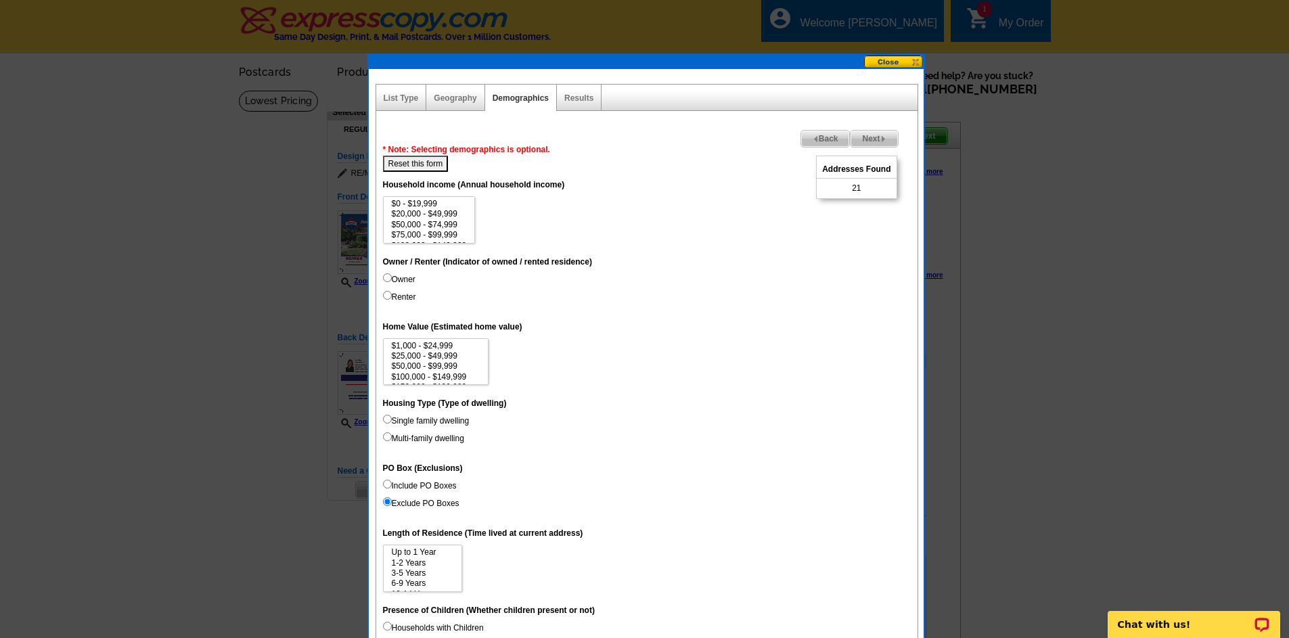
click at [828, 131] on span "Back" at bounding box center [825, 139] width 49 height 16
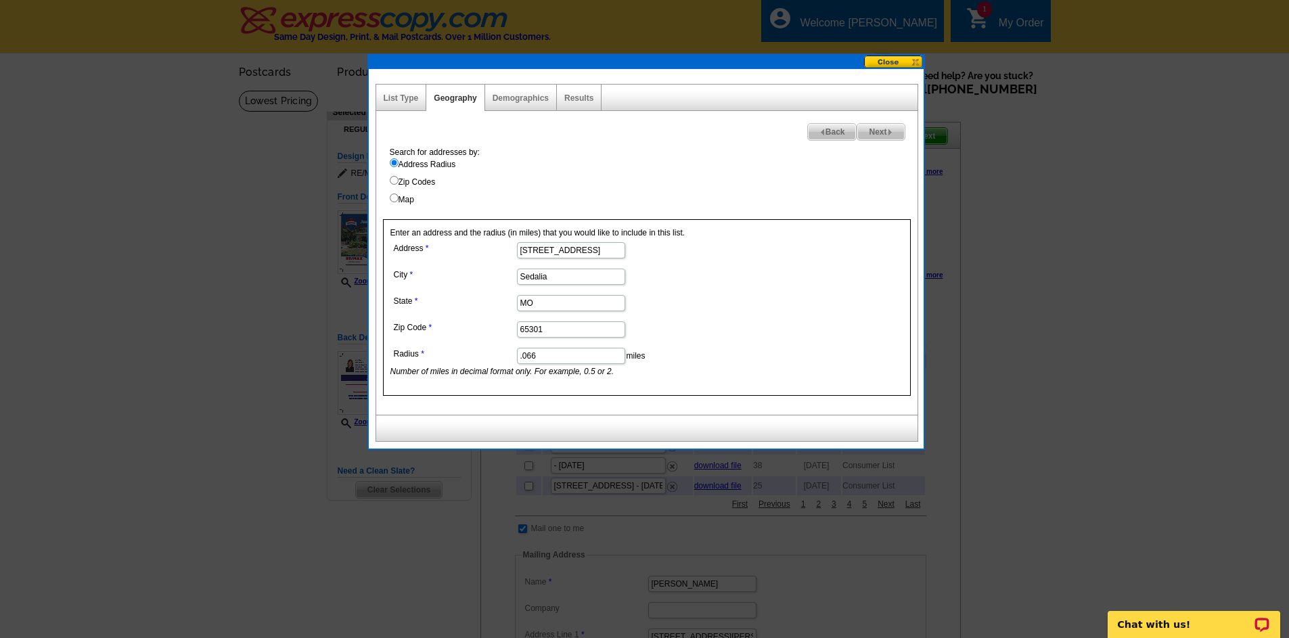
click at [577, 357] on input ".066" at bounding box center [571, 356] width 108 height 16
type input ".068"
click at [858, 131] on span "Next" at bounding box center [880, 132] width 47 height 16
select select
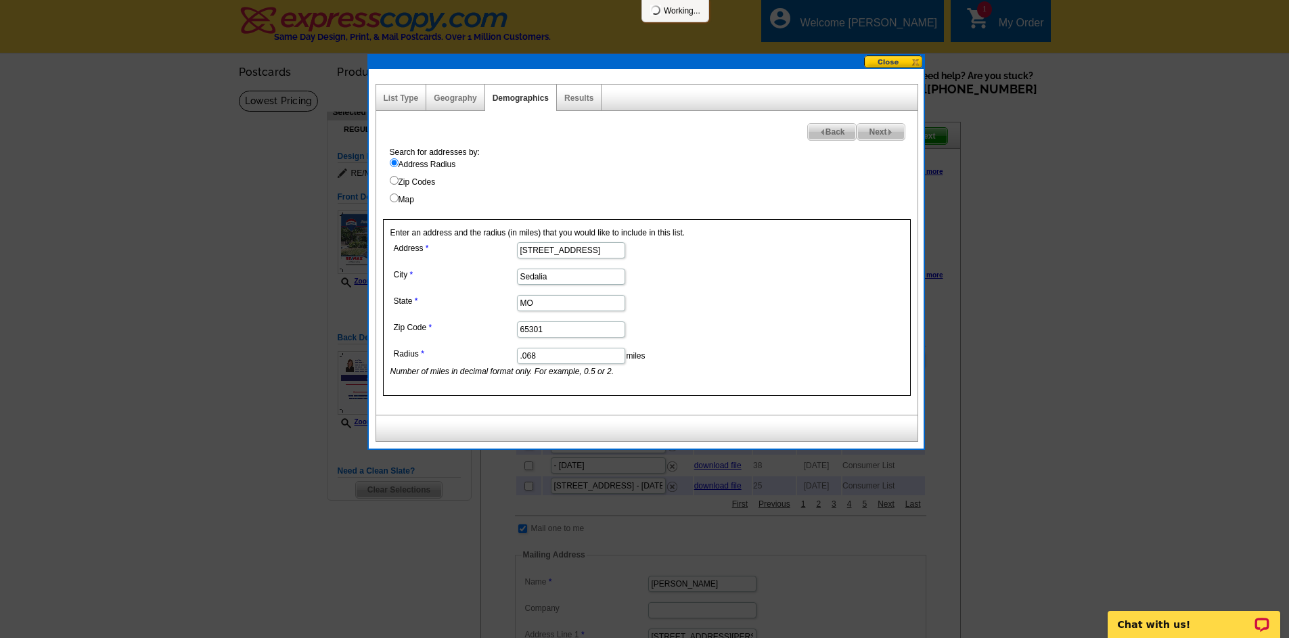
select select
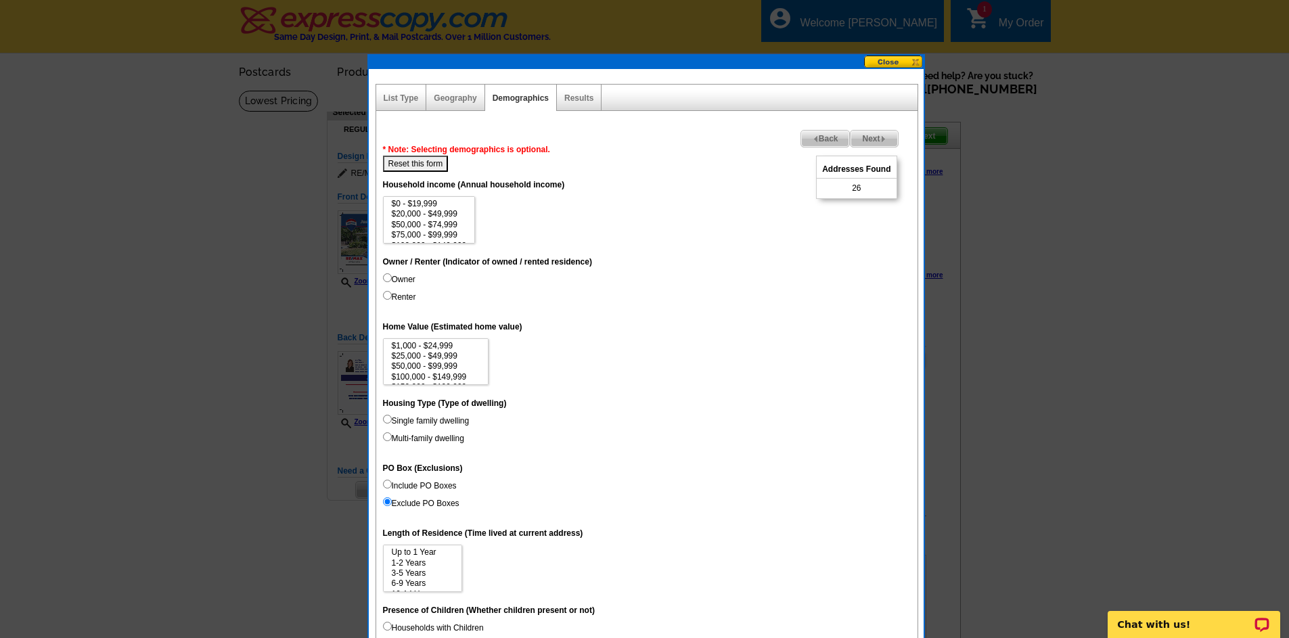
click at [878, 137] on span "Next" at bounding box center [873, 139] width 47 height 16
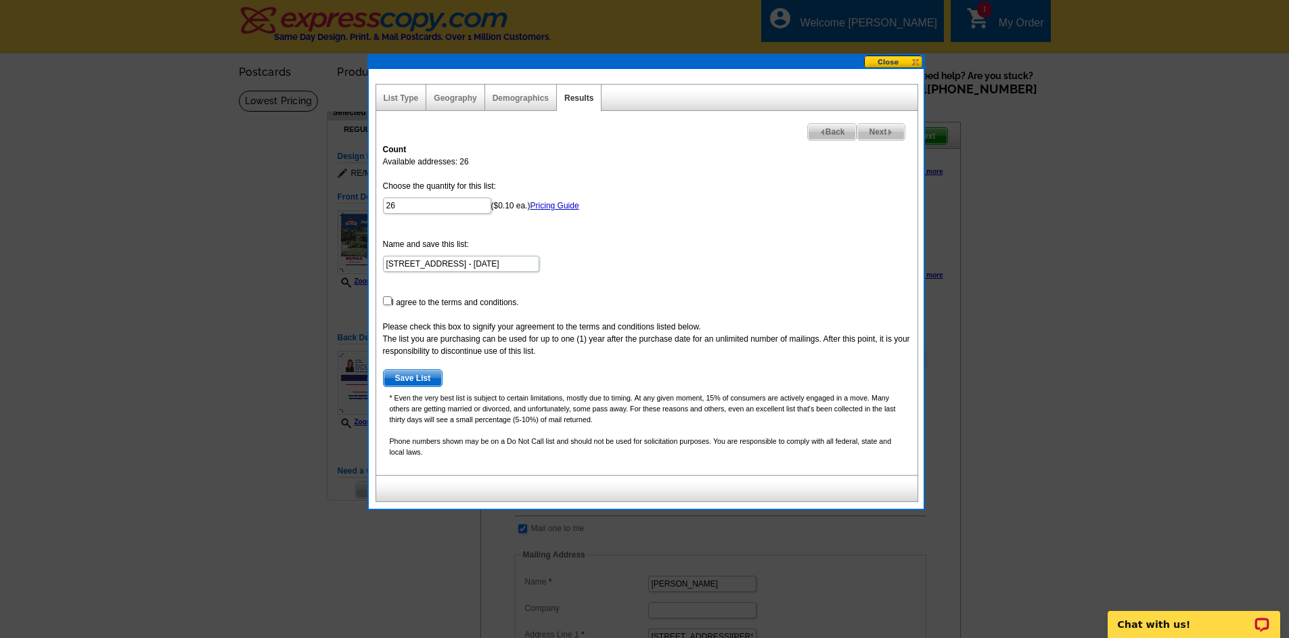
click at [389, 305] on form "Choose the quantity for this list: 26 ($0.10 ea.) Pricing Guide Name and save t…" at bounding box center [647, 283] width 528 height 207
click at [389, 300] on input "checkbox" at bounding box center [387, 300] width 9 height 9
checkbox input "true"
click at [397, 377] on span "Save List" at bounding box center [413, 378] width 59 height 16
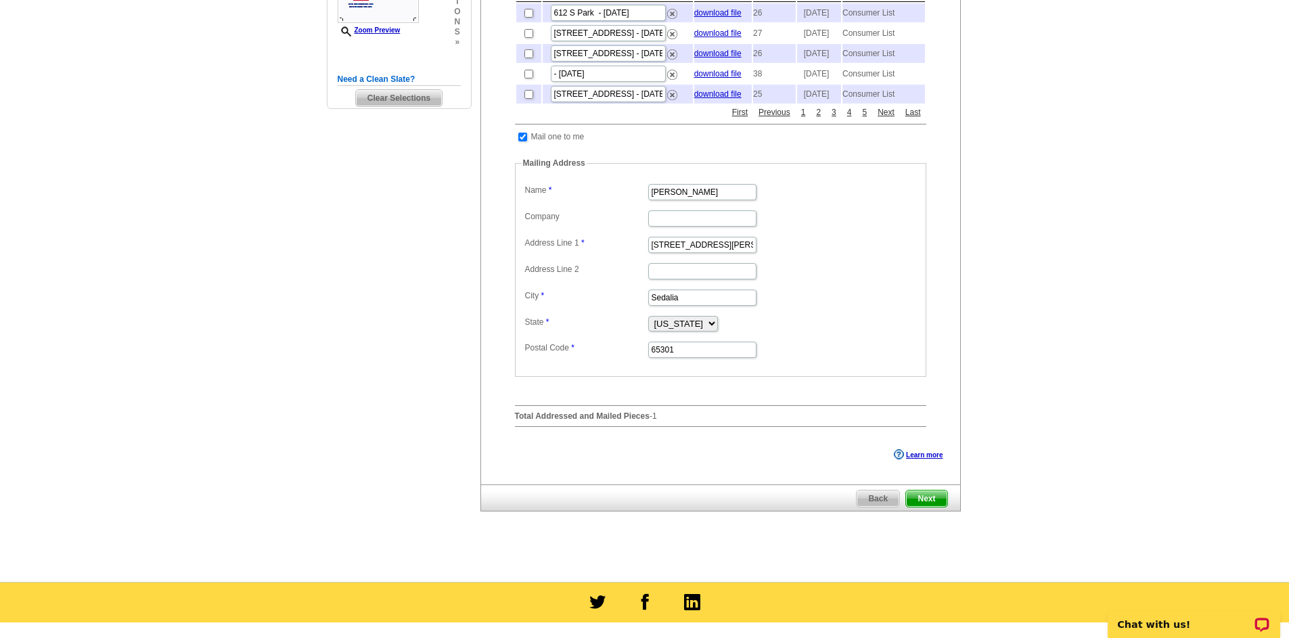
scroll to position [406, 0]
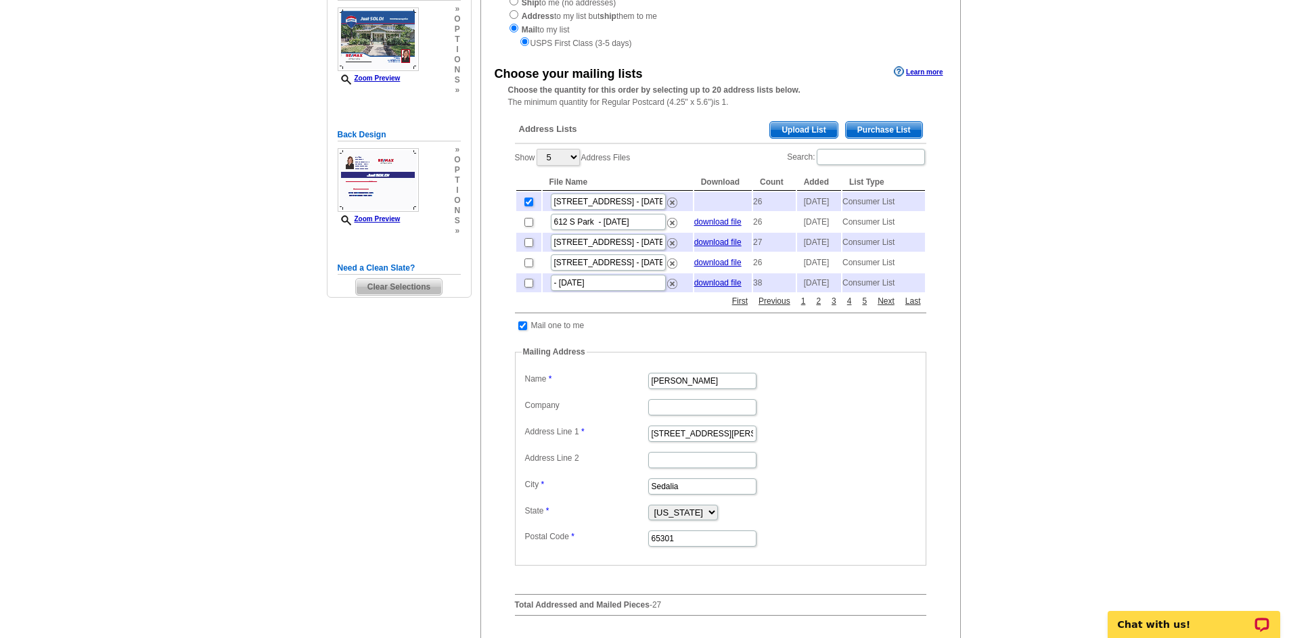
scroll to position [474, 0]
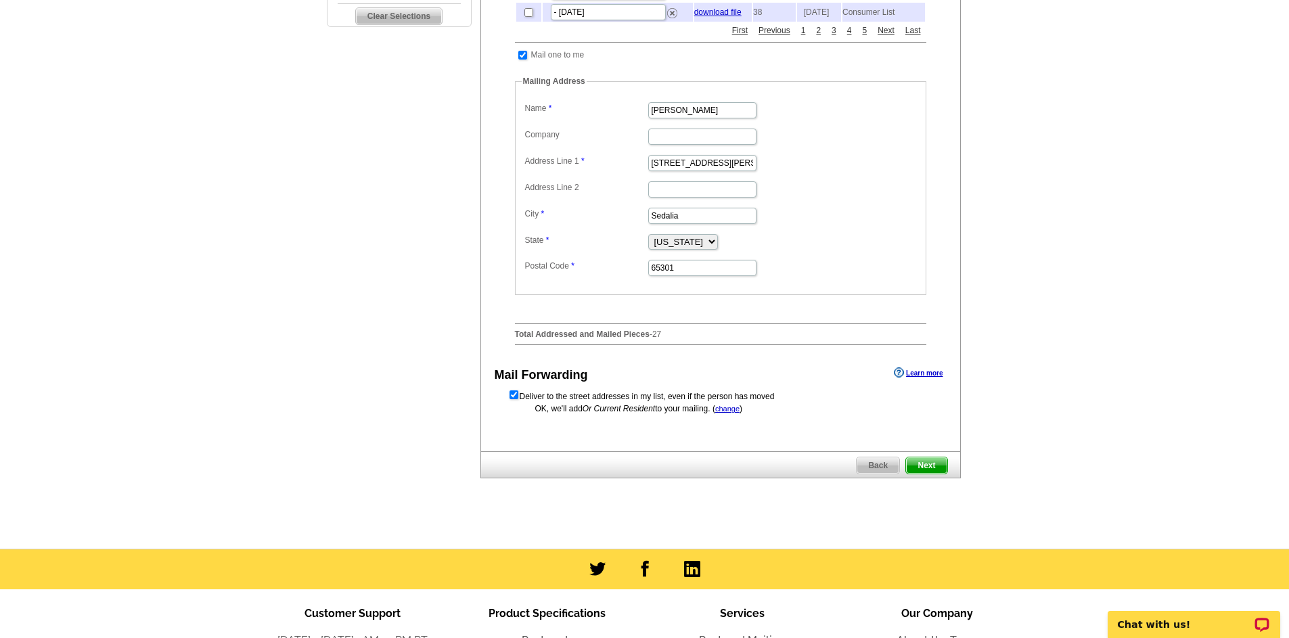
click at [934, 474] on span "Next" at bounding box center [926, 465] width 41 height 16
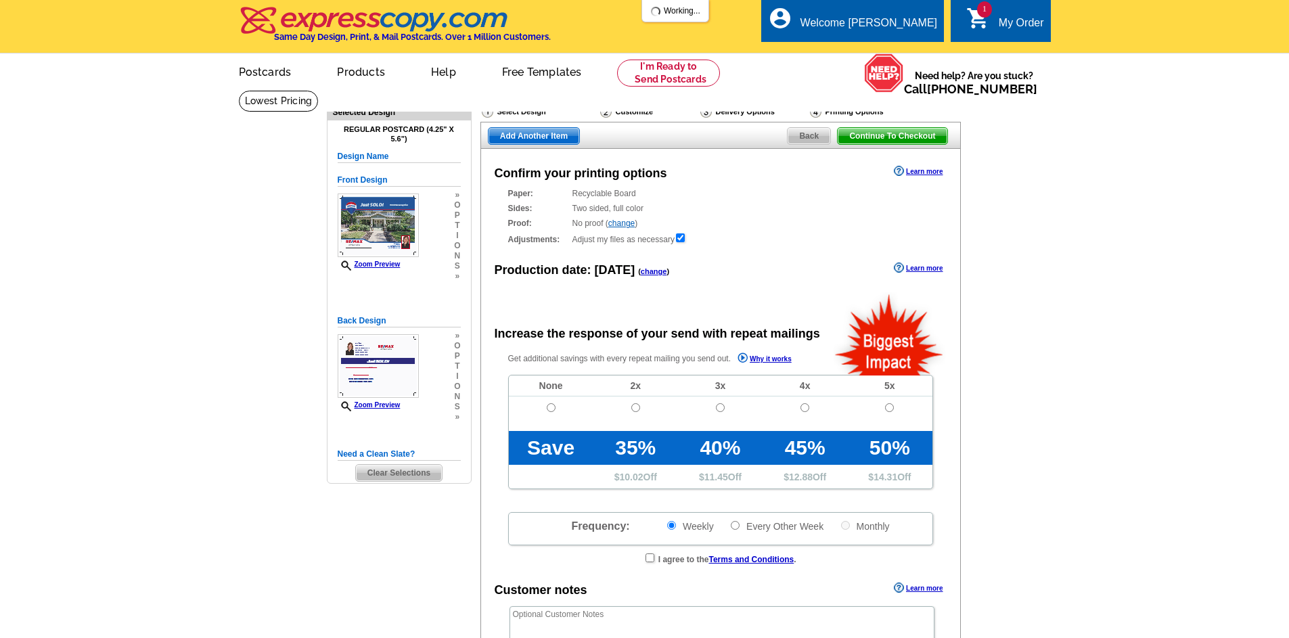
radio input "false"
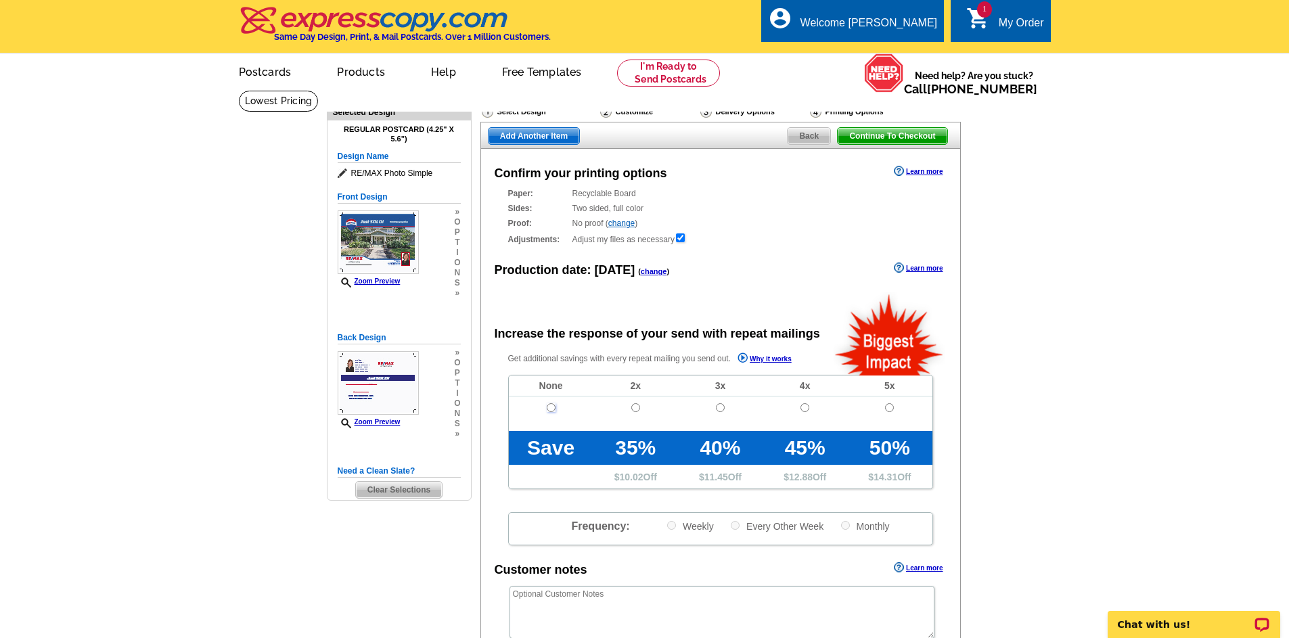
click at [552, 410] on input "radio" at bounding box center [551, 407] width 9 height 9
radio input "true"
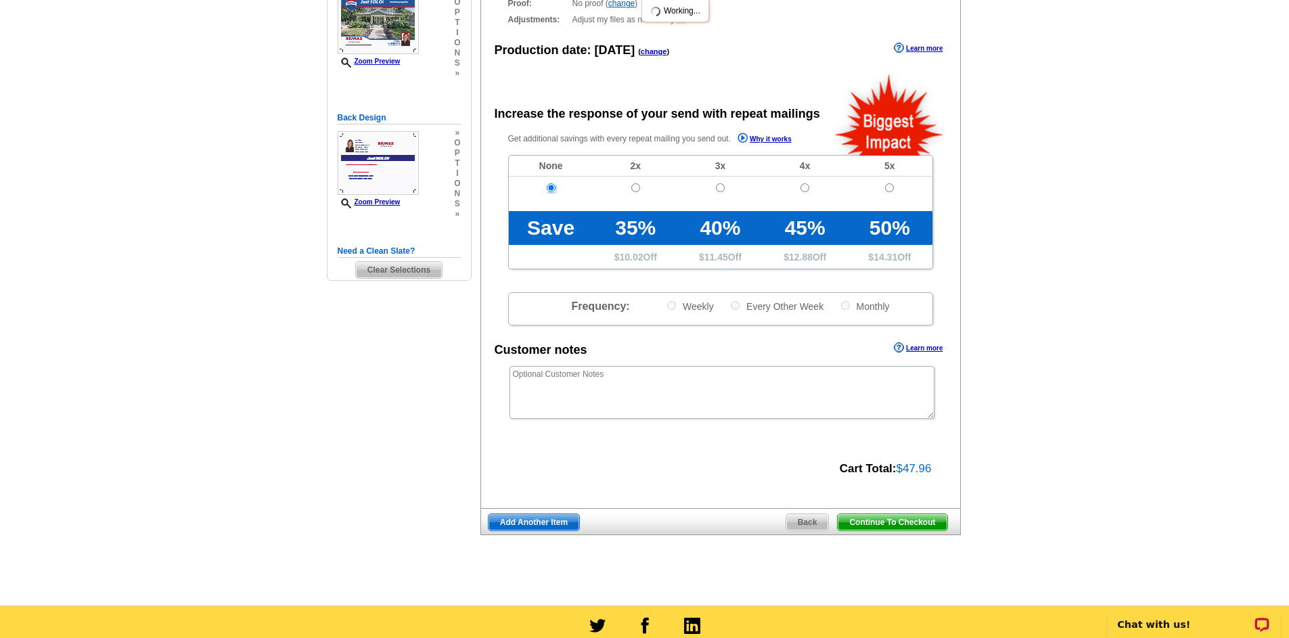
scroll to position [338, 0]
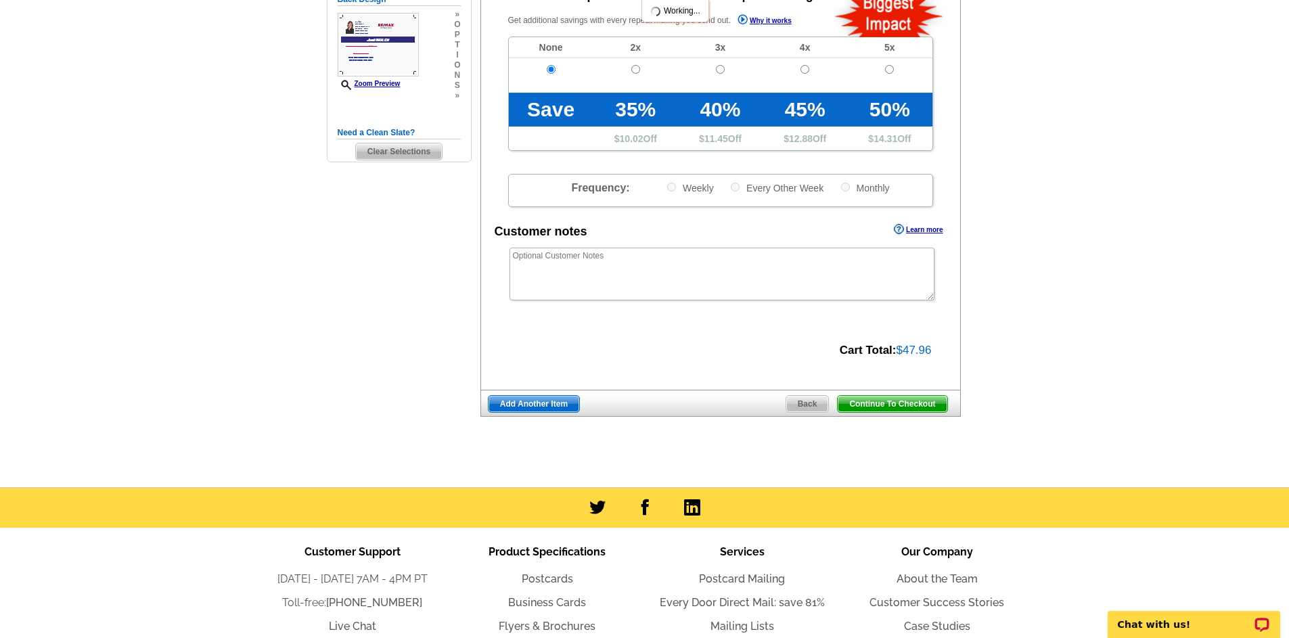
click at [890, 400] on span "Continue To Checkout" at bounding box center [891, 404] width 109 height 16
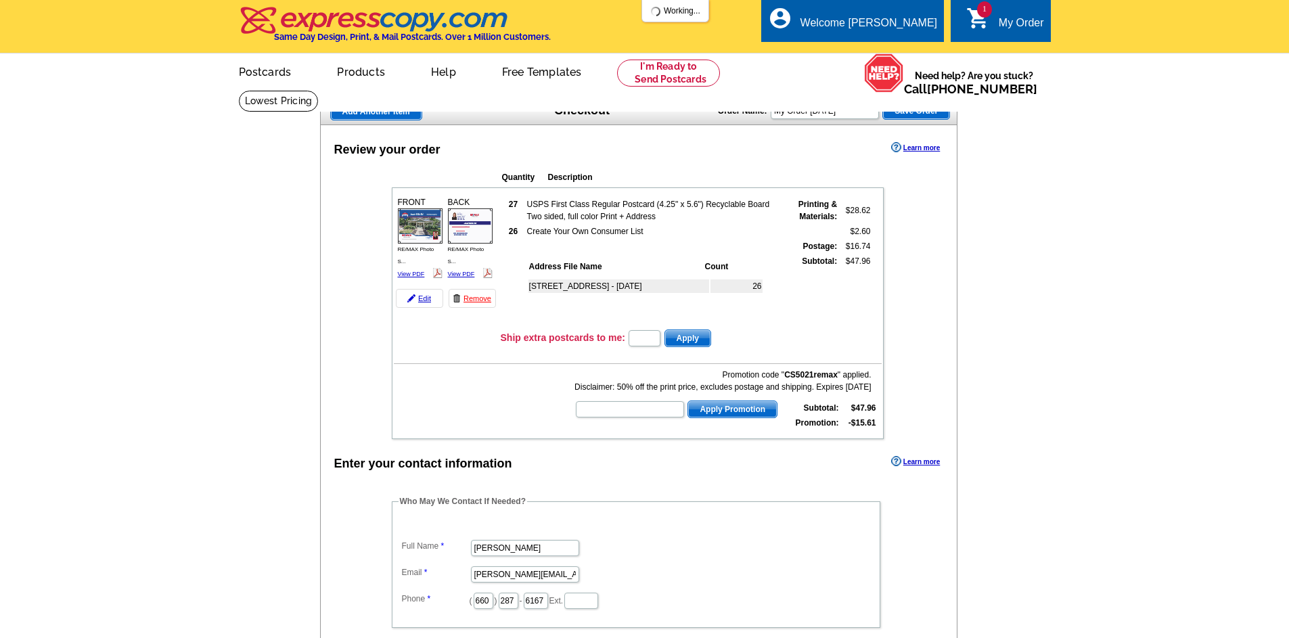
click at [411, 526] on dt at bounding box center [635, 525] width 475 height 12
click at [411, 525] on dt at bounding box center [635, 525] width 475 height 12
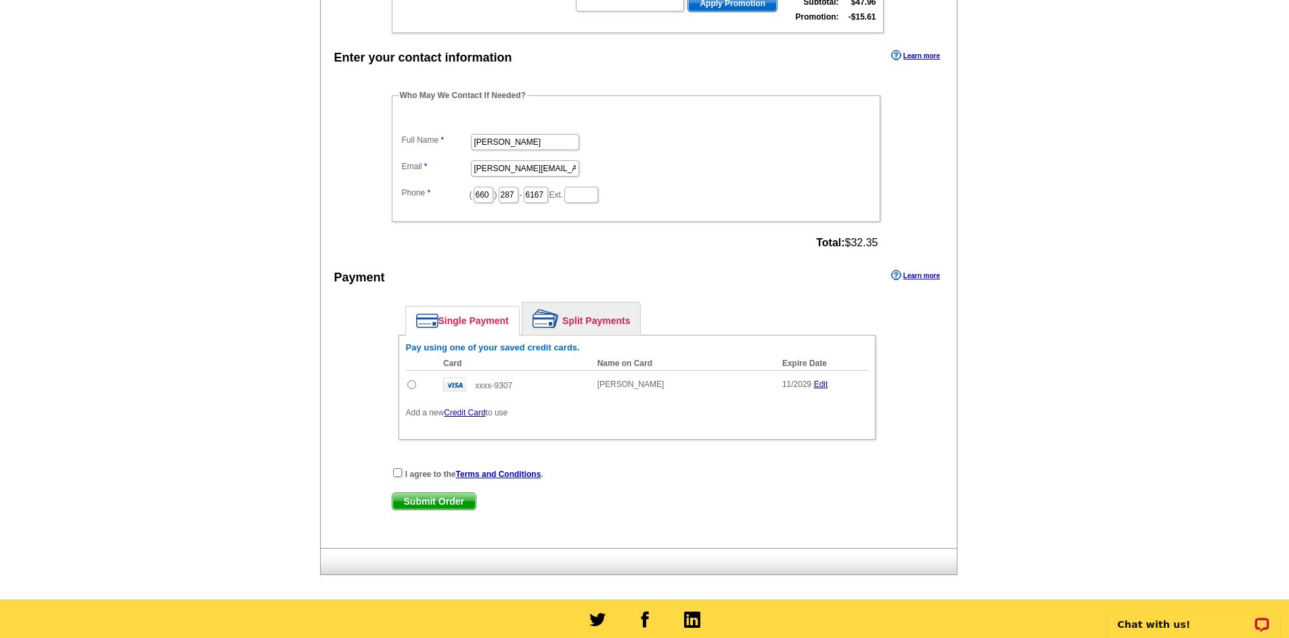
click at [414, 385] on input "radio" at bounding box center [411, 384] width 9 height 9
radio input "true"
click at [398, 476] on input "checkbox" at bounding box center [397, 472] width 9 height 9
checkbox input "true"
click at [403, 498] on span "Submit Order" at bounding box center [433, 501] width 83 height 16
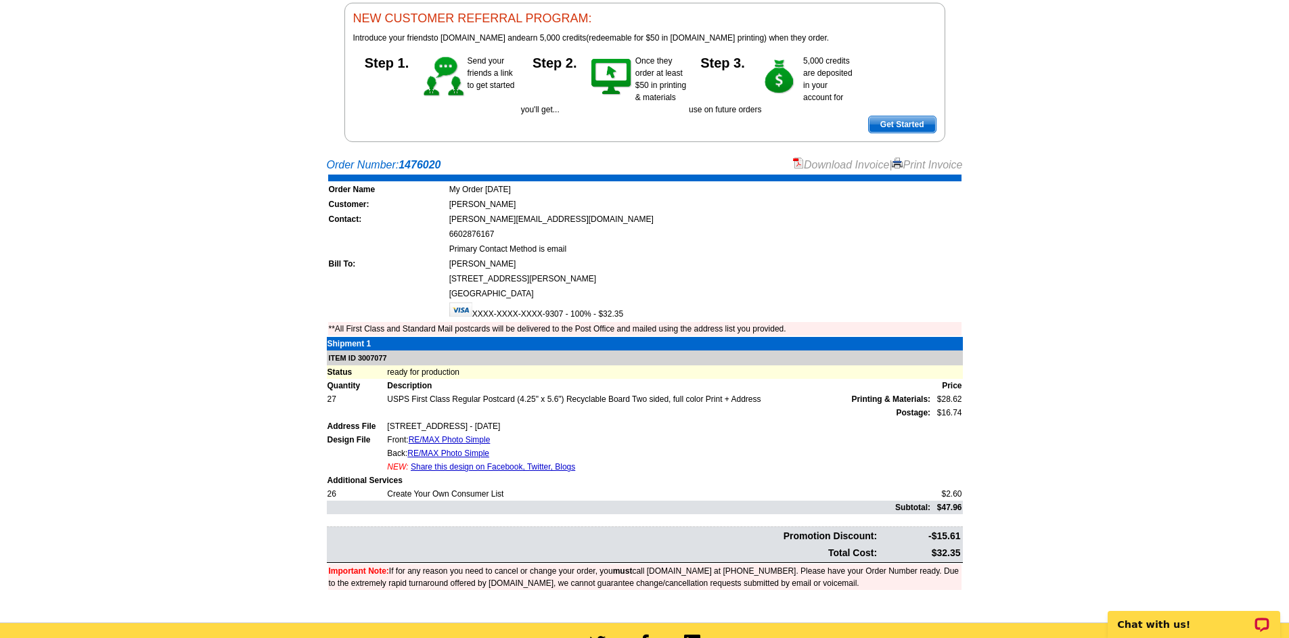
scroll to position [68, 0]
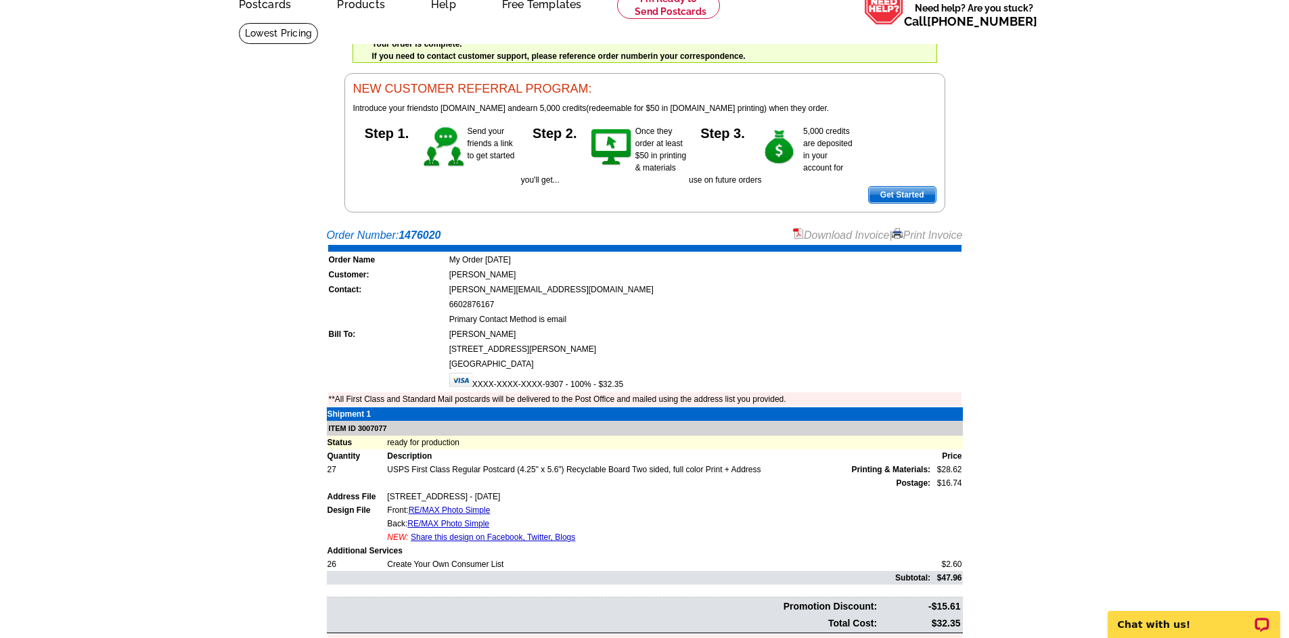
click at [927, 240] on link "Print Invoice" at bounding box center [927, 235] width 70 height 12
